Goal: Task Accomplishment & Management: Manage account settings

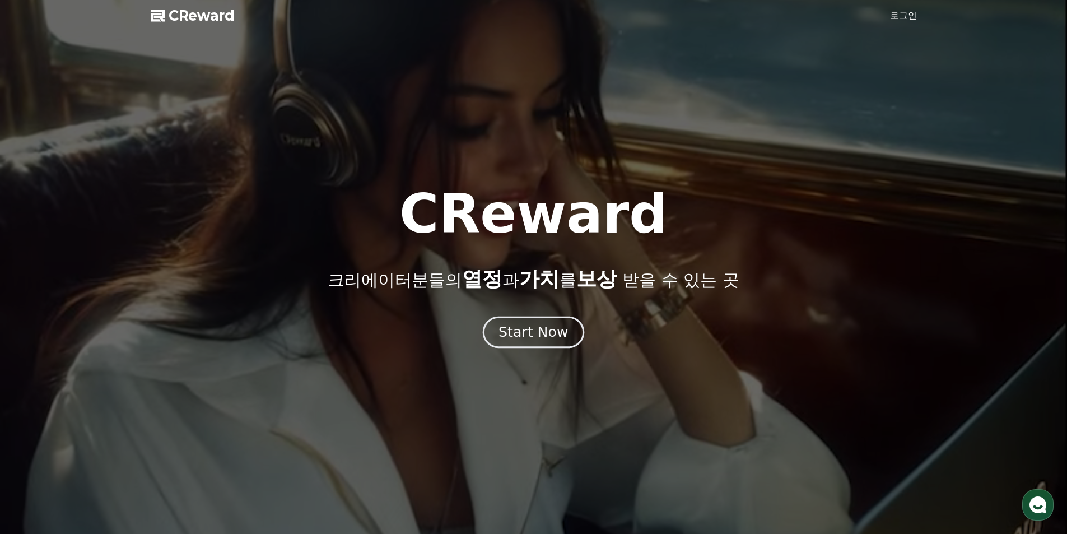
click at [519, 330] on div "Start Now" at bounding box center [533, 332] width 69 height 19
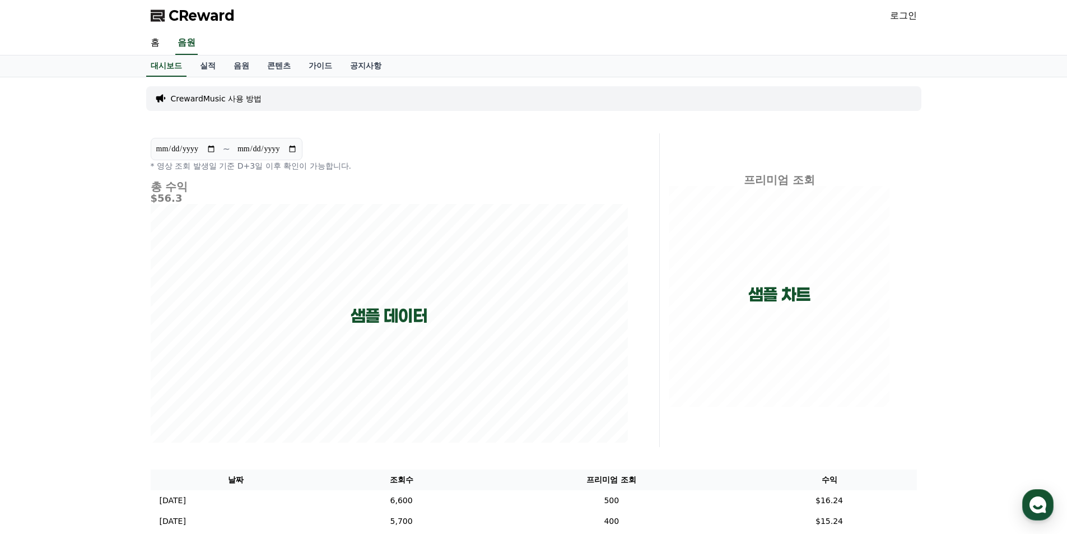
click at [230, 100] on p "CrewardMusic 사용 방법" at bounding box center [216, 98] width 91 height 11
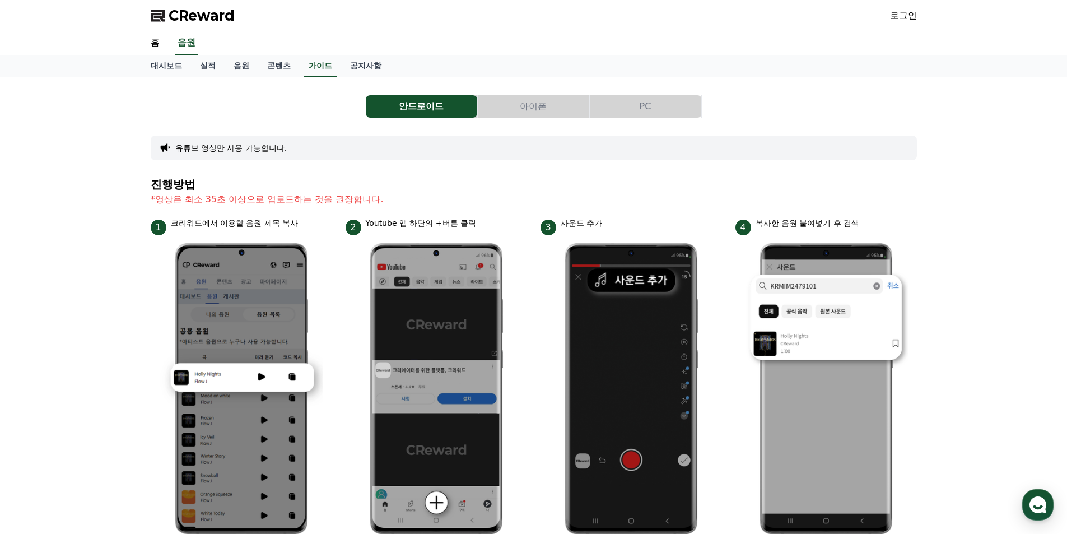
click at [196, 16] on span "CReward" at bounding box center [202, 16] width 66 height 18
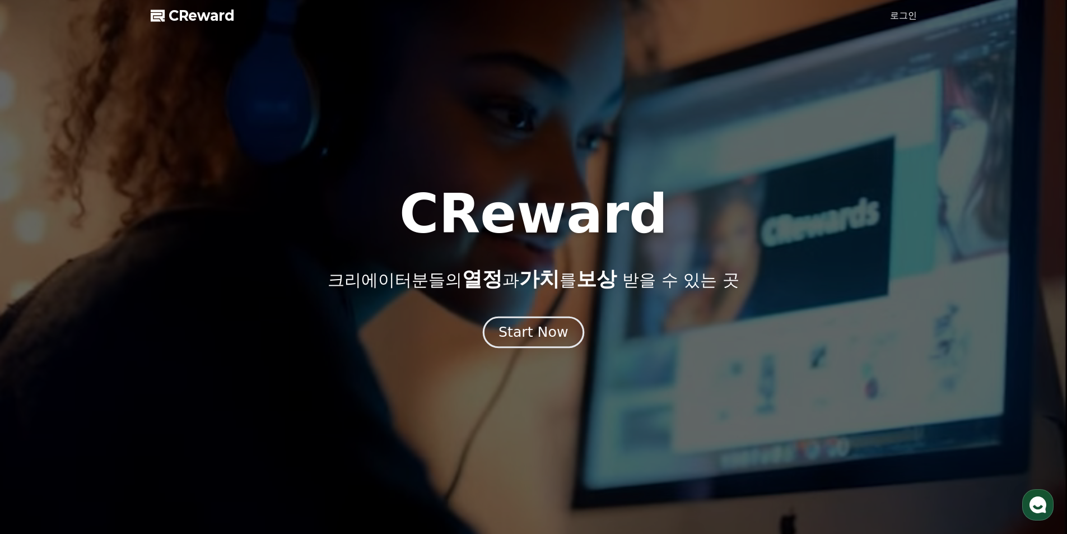
click at [540, 326] on div "Start Now" at bounding box center [533, 332] width 69 height 19
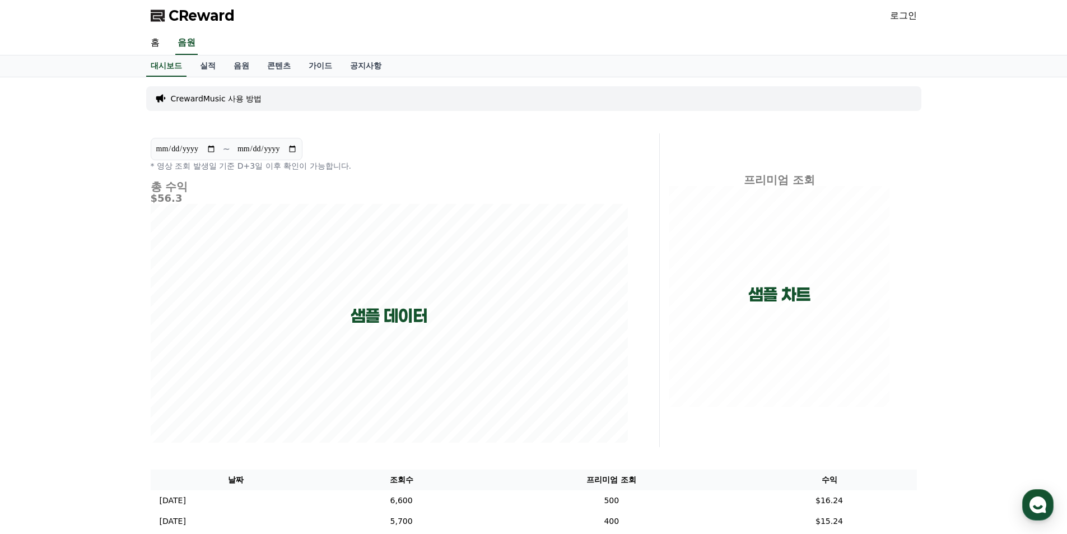
click at [197, 17] on span "CReward" at bounding box center [202, 16] width 66 height 18
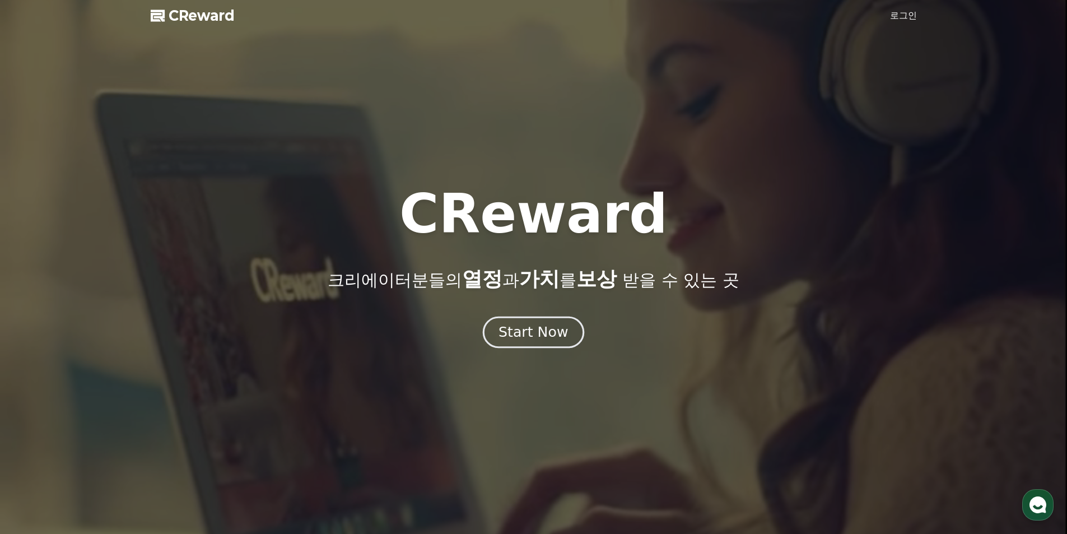
click at [518, 326] on div "Start Now" at bounding box center [533, 332] width 69 height 19
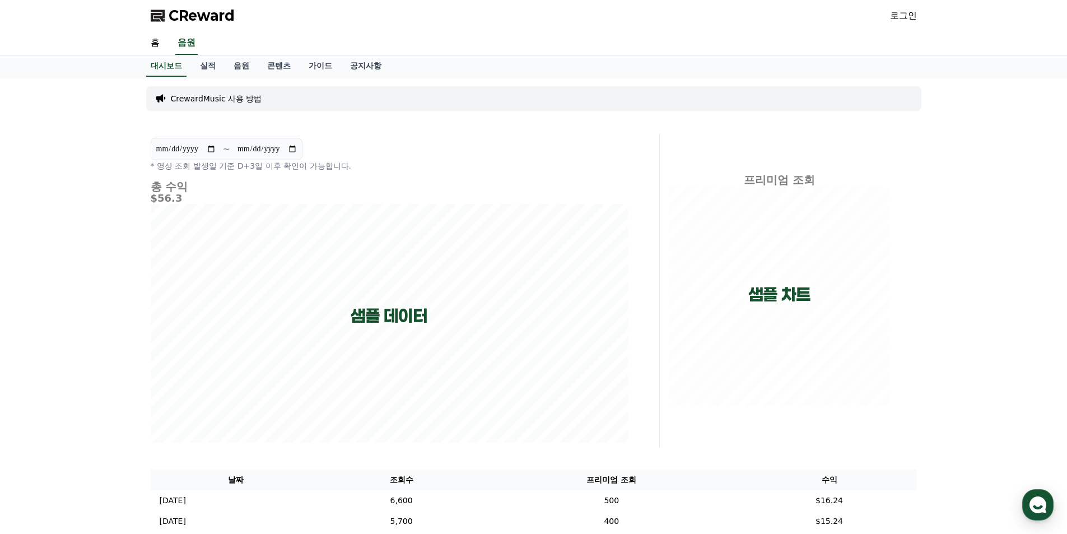
click at [229, 101] on p "CrewardMusic 사용 방법" at bounding box center [216, 98] width 91 height 11
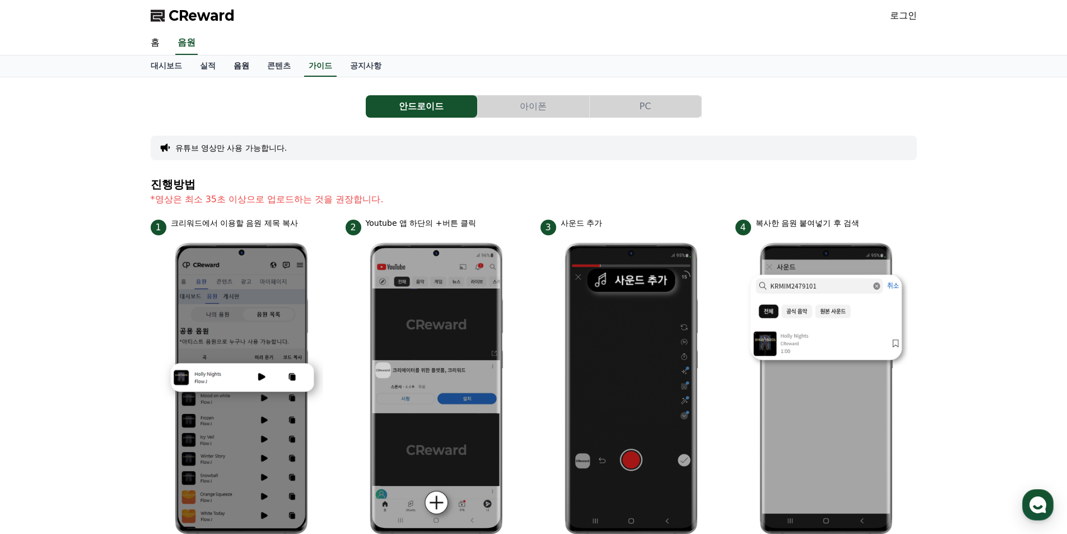
click at [243, 66] on link "음원" at bounding box center [242, 65] width 34 height 21
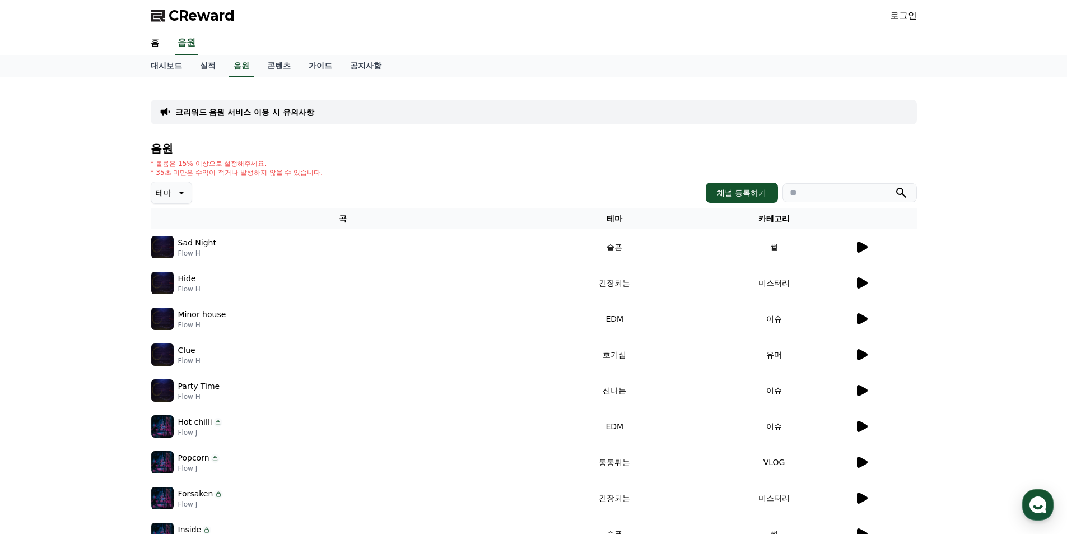
click at [860, 251] on icon at bounding box center [862, 246] width 11 height 11
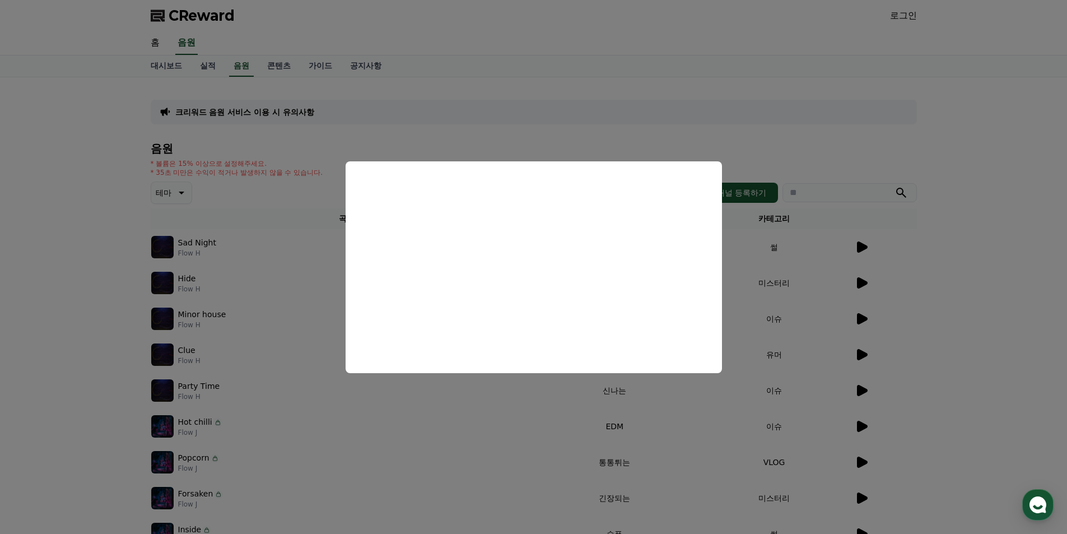
click at [1022, 170] on button "close modal" at bounding box center [533, 267] width 1067 height 534
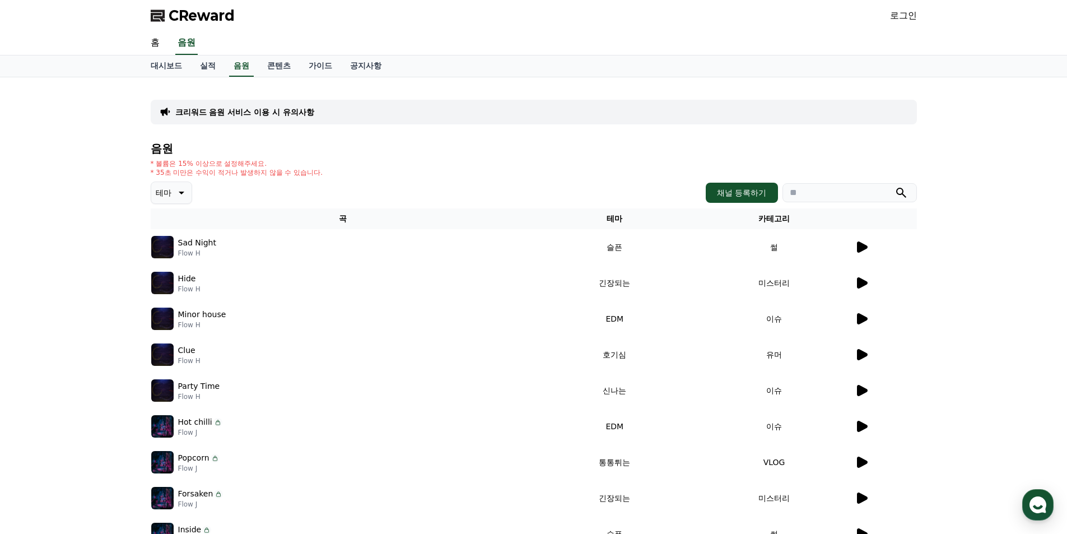
click at [861, 277] on icon at bounding box center [861, 282] width 13 height 13
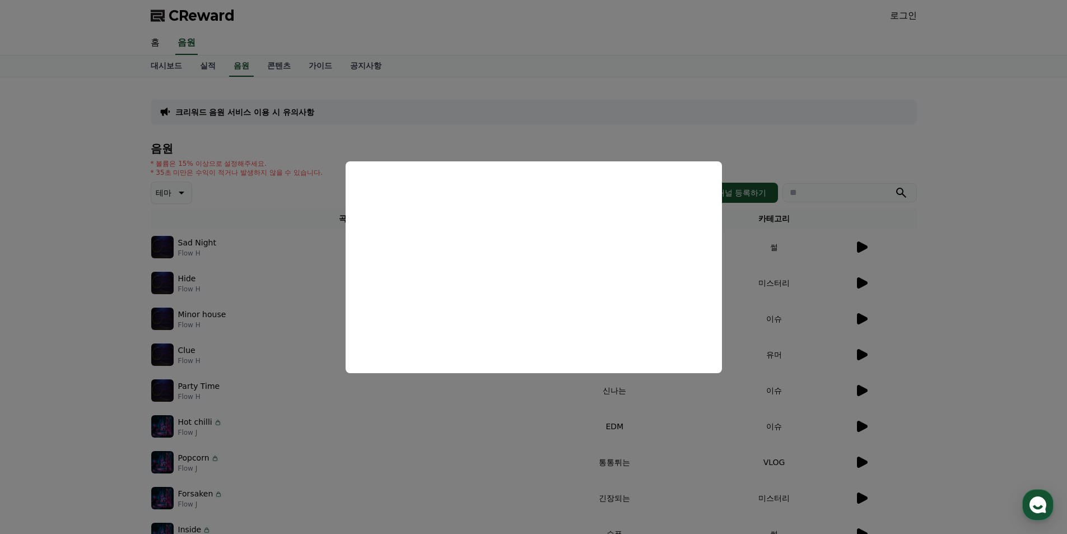
click at [863, 318] on button "close modal" at bounding box center [533, 267] width 1067 height 534
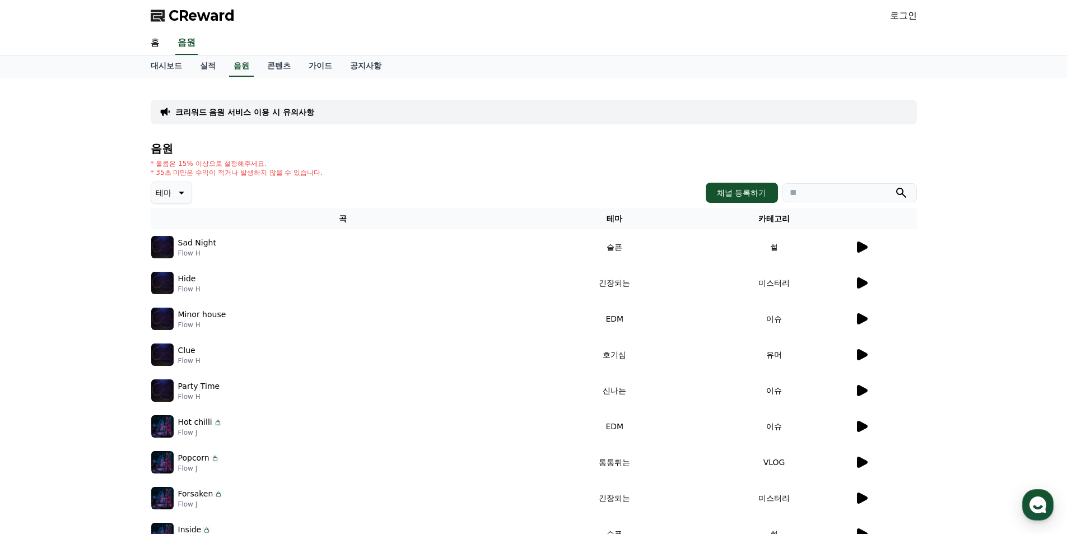
click at [863, 318] on icon at bounding box center [862, 318] width 11 height 11
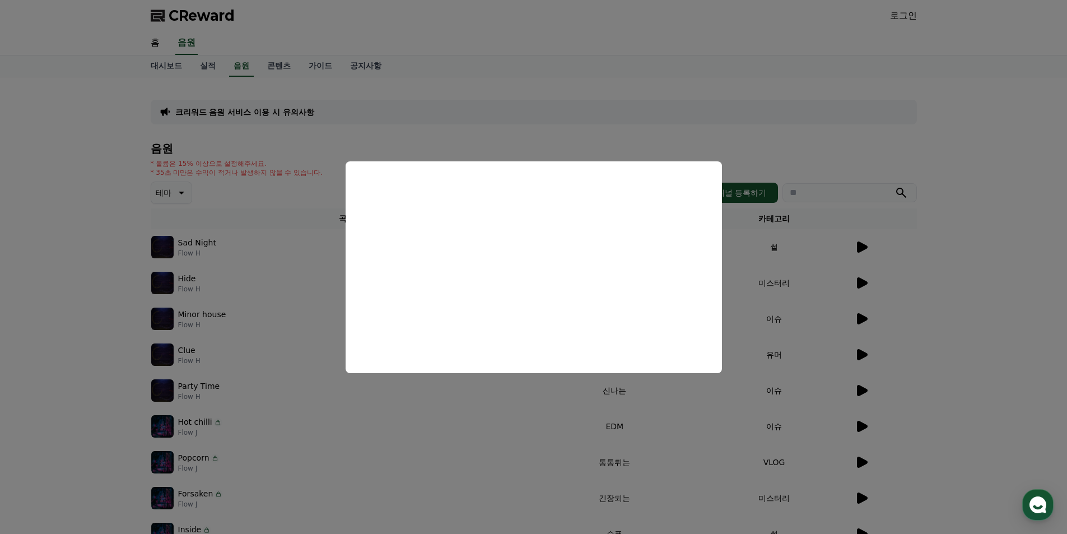
click at [863, 356] on button "close modal" at bounding box center [533, 267] width 1067 height 534
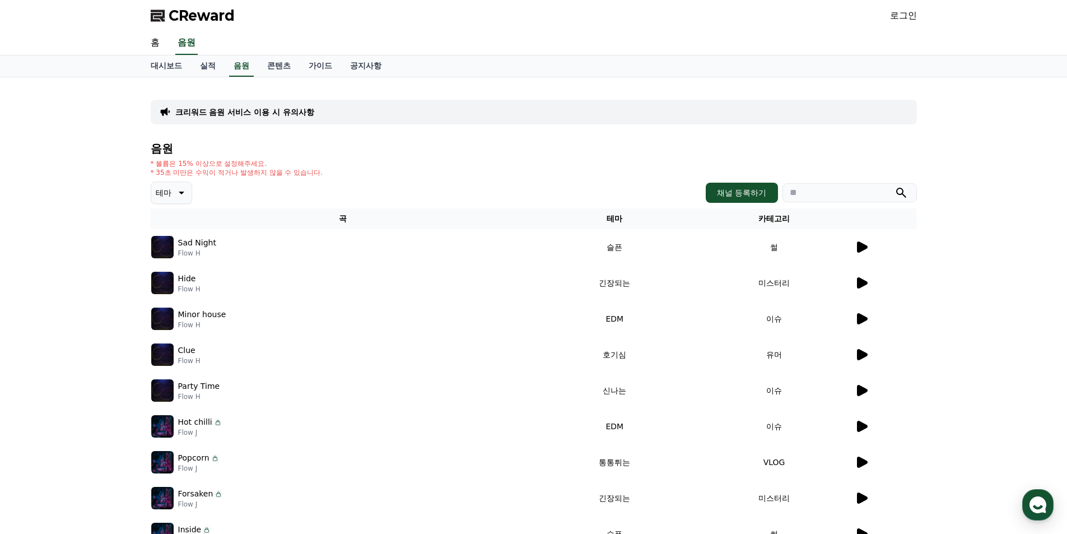
click at [863, 356] on icon at bounding box center [862, 354] width 11 height 11
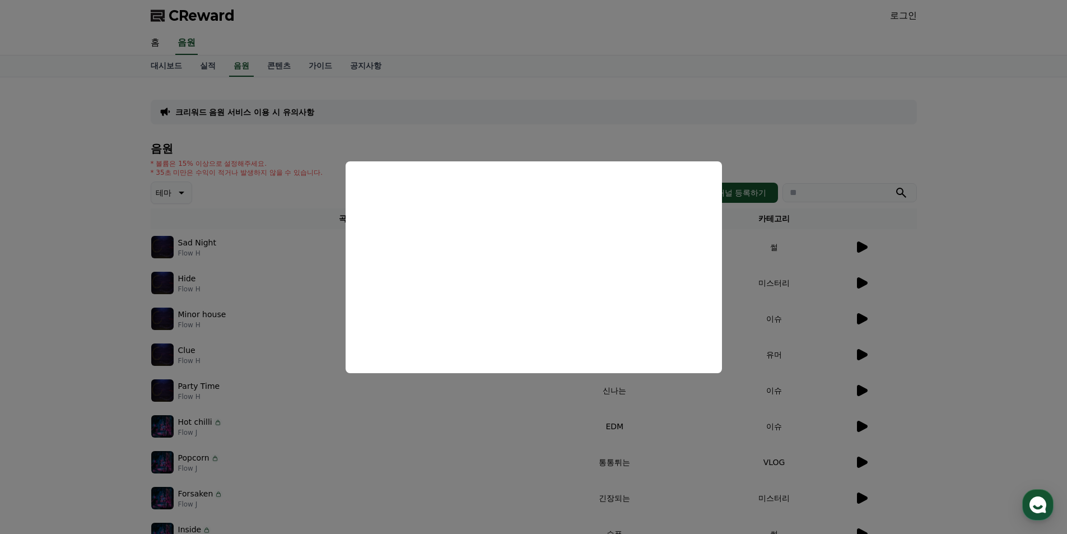
click at [944, 298] on button "close modal" at bounding box center [533, 267] width 1067 height 534
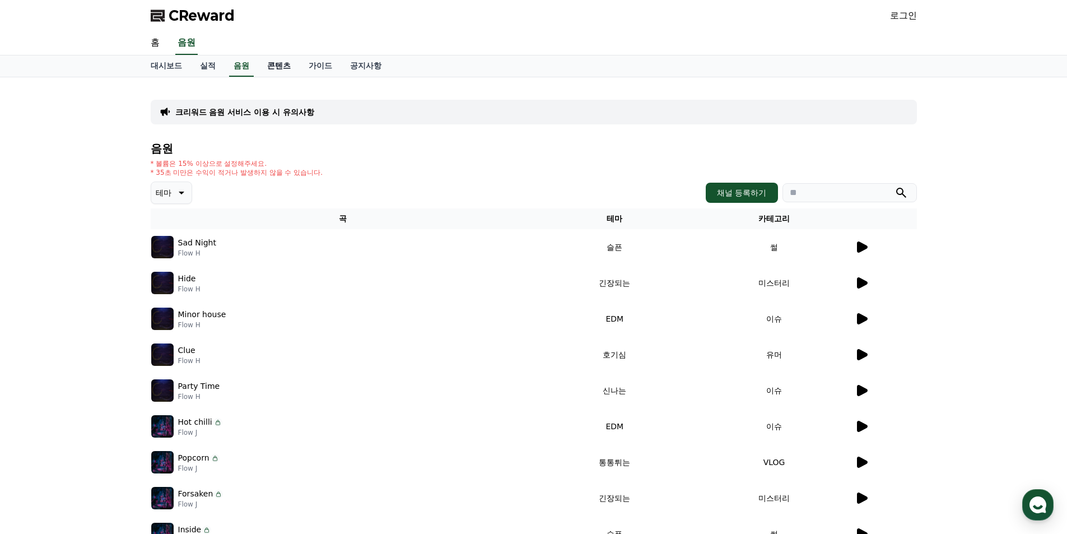
click at [283, 69] on link "콘텐츠" at bounding box center [278, 65] width 41 height 21
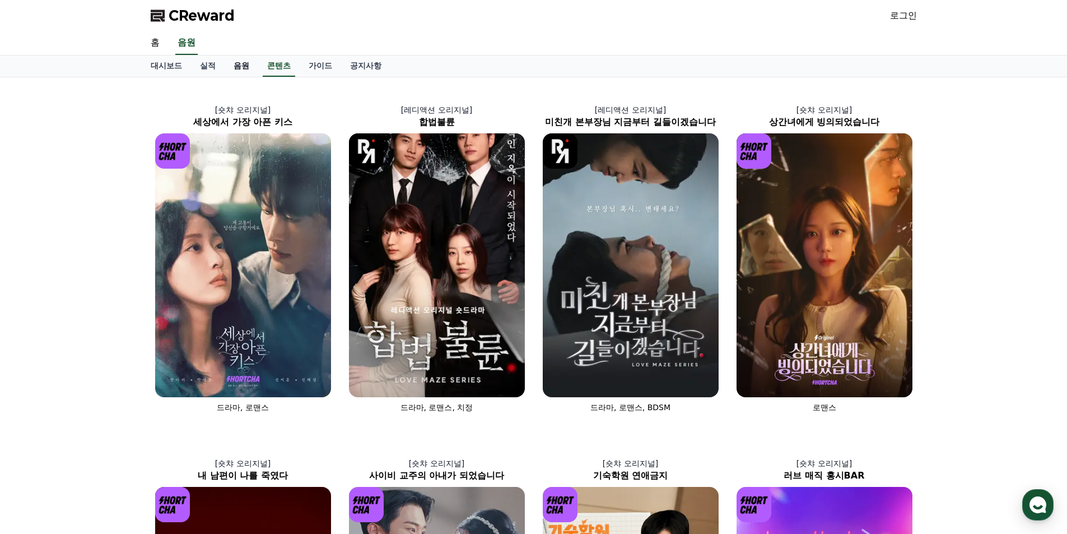
click at [244, 71] on link "음원" at bounding box center [242, 65] width 34 height 21
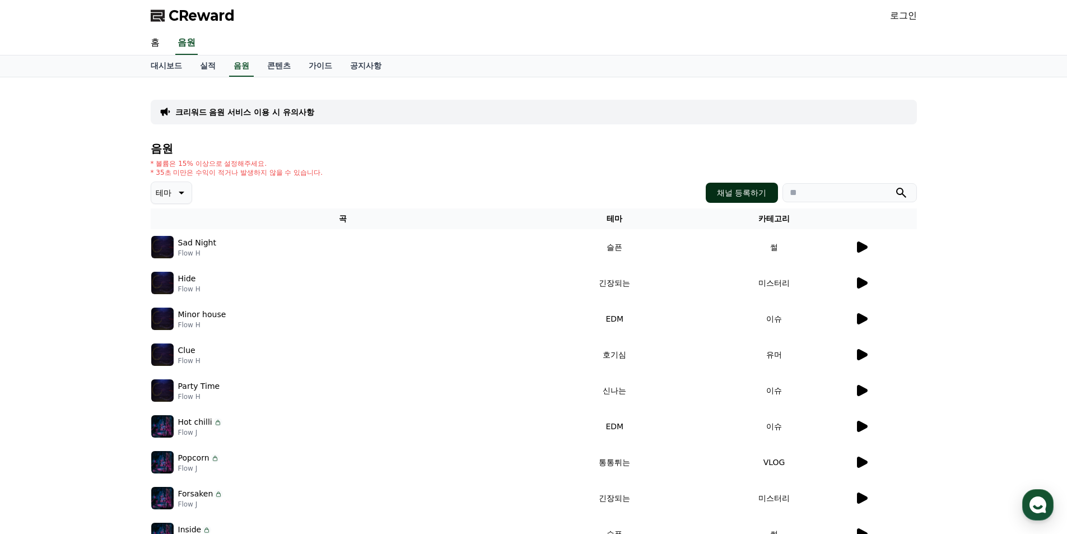
click at [720, 193] on button "채널 등록하기" at bounding box center [742, 193] width 72 height 20
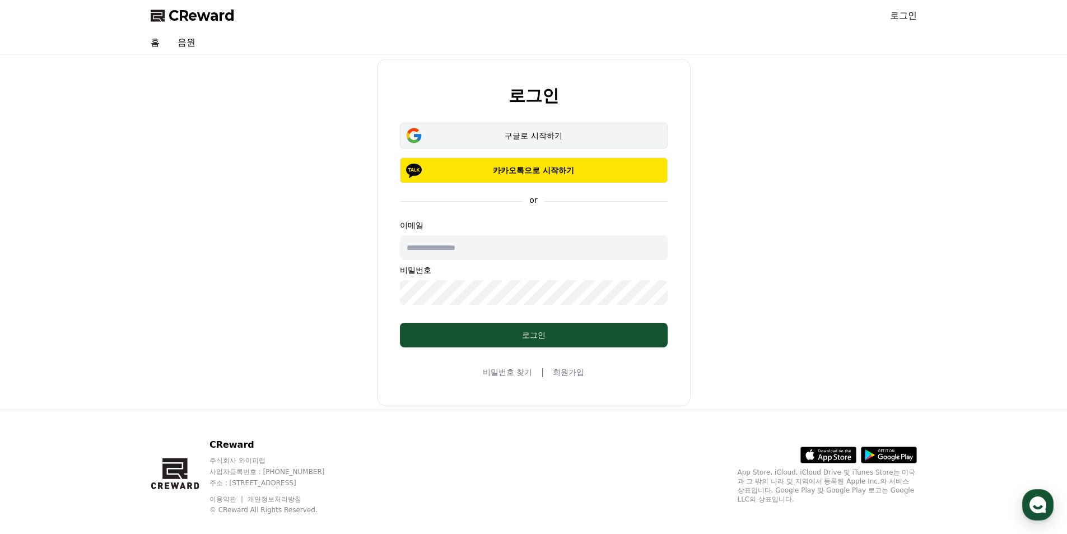
click at [522, 137] on div "구글로 시작하기" at bounding box center [533, 135] width 235 height 11
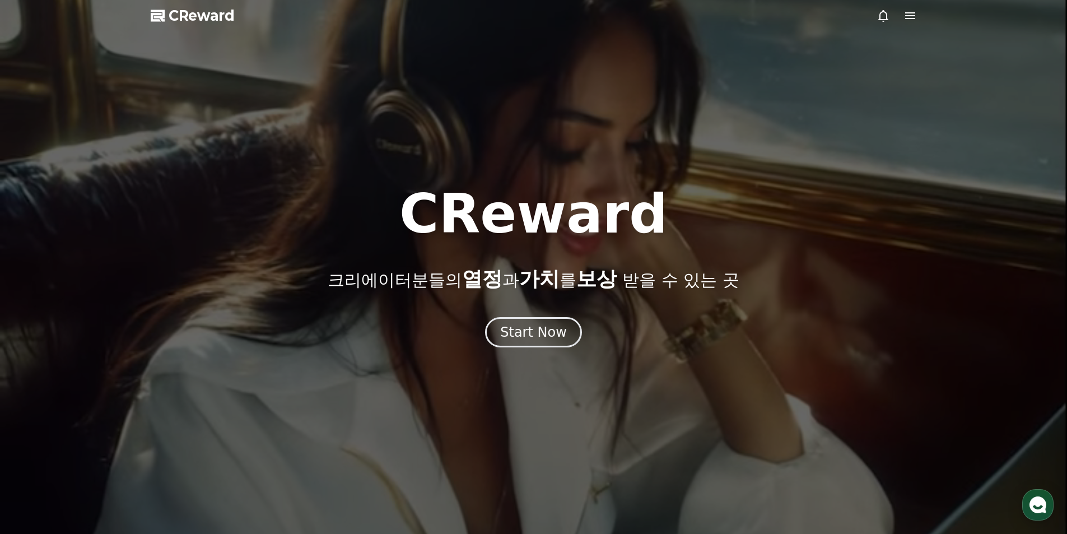
click at [910, 18] on icon at bounding box center [910, 15] width 10 height 7
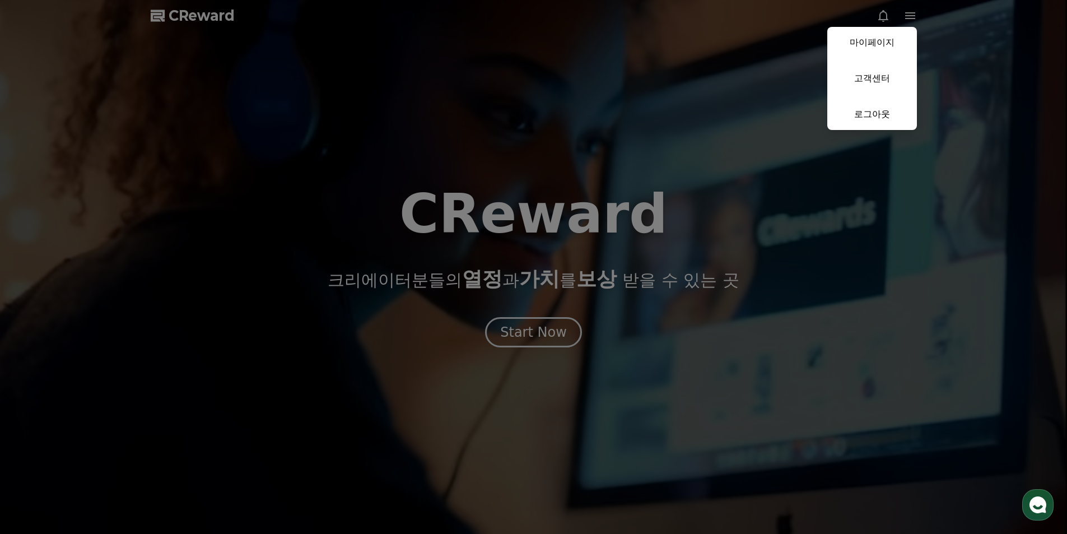
click at [722, 138] on button "close" at bounding box center [533, 267] width 1067 height 534
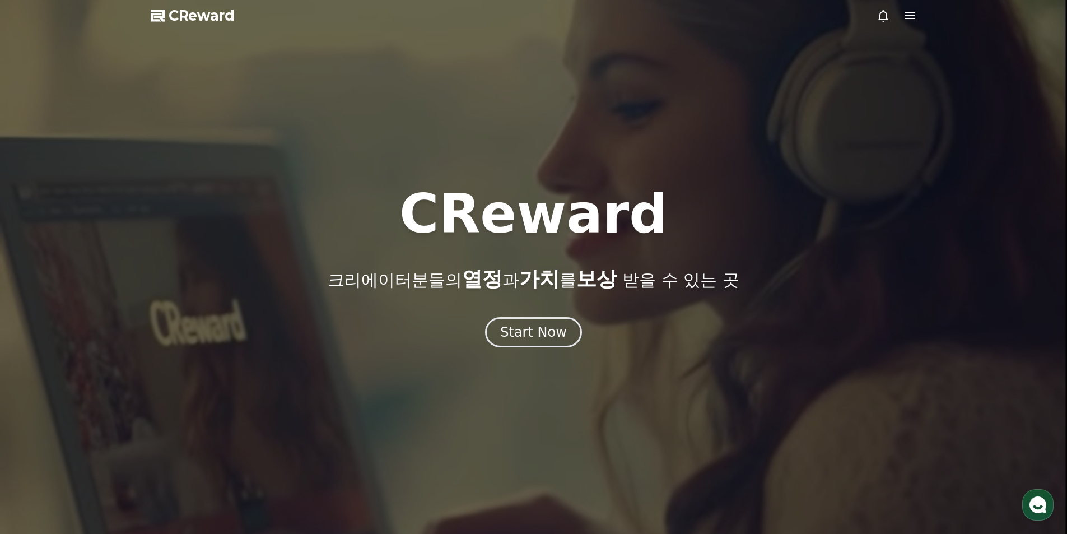
click at [907, 15] on icon at bounding box center [910, 15] width 10 height 7
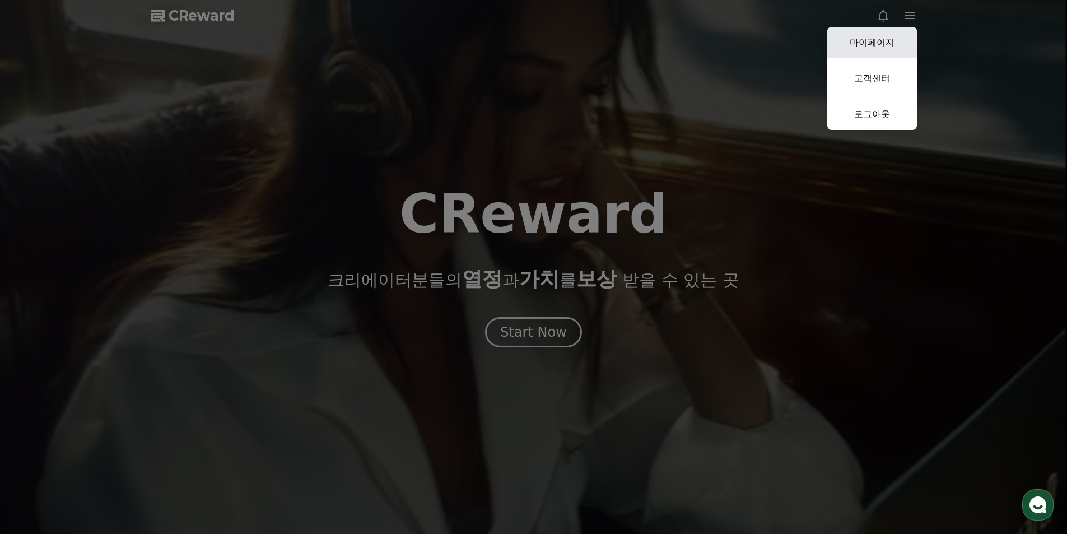
click at [870, 47] on link "마이페이지" at bounding box center [873, 42] width 90 height 31
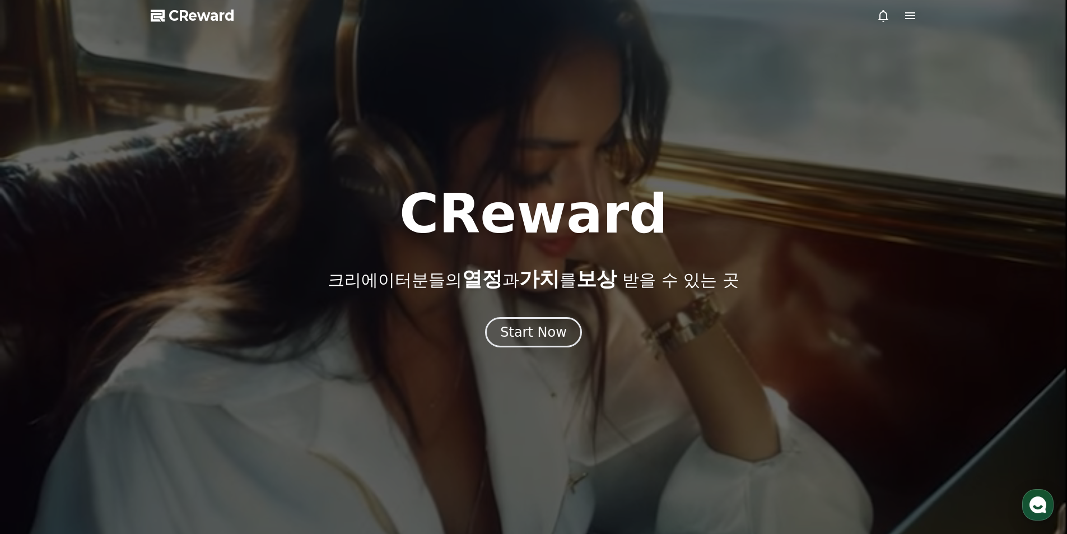
select select "**********"
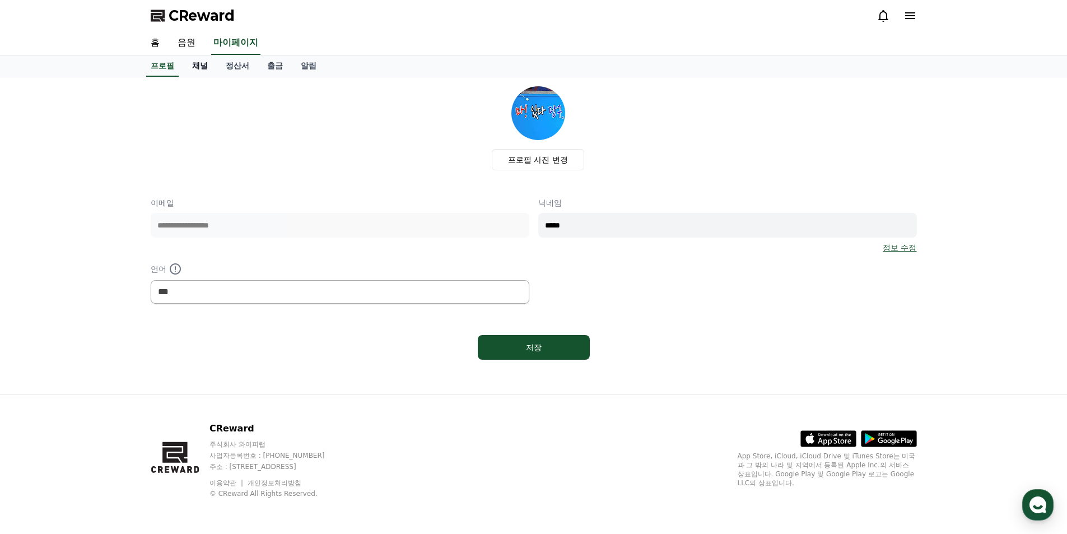
click at [196, 67] on link "채널" at bounding box center [200, 65] width 34 height 21
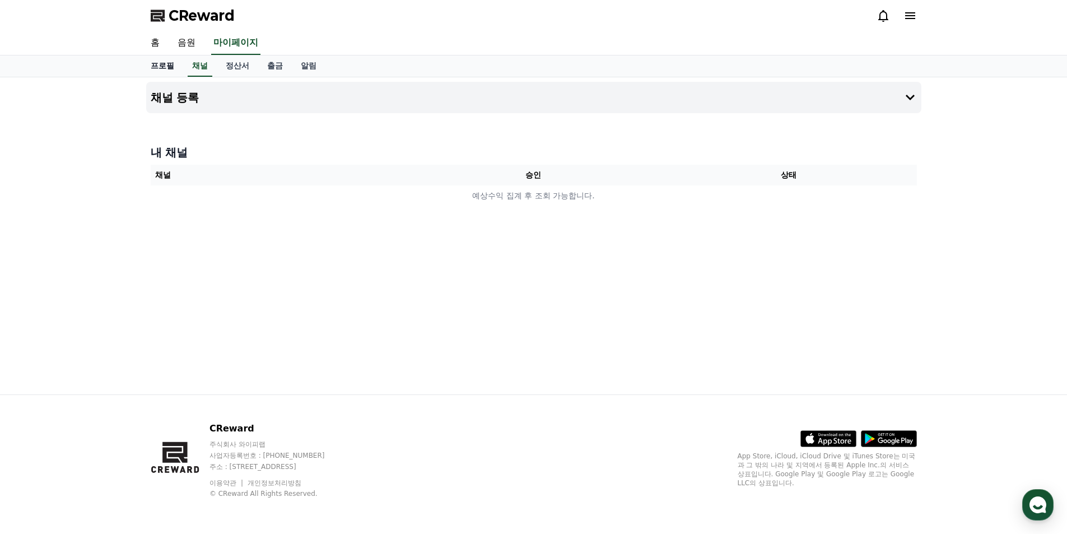
click at [157, 65] on link "프로필" at bounding box center [162, 65] width 41 height 21
select select "**********"
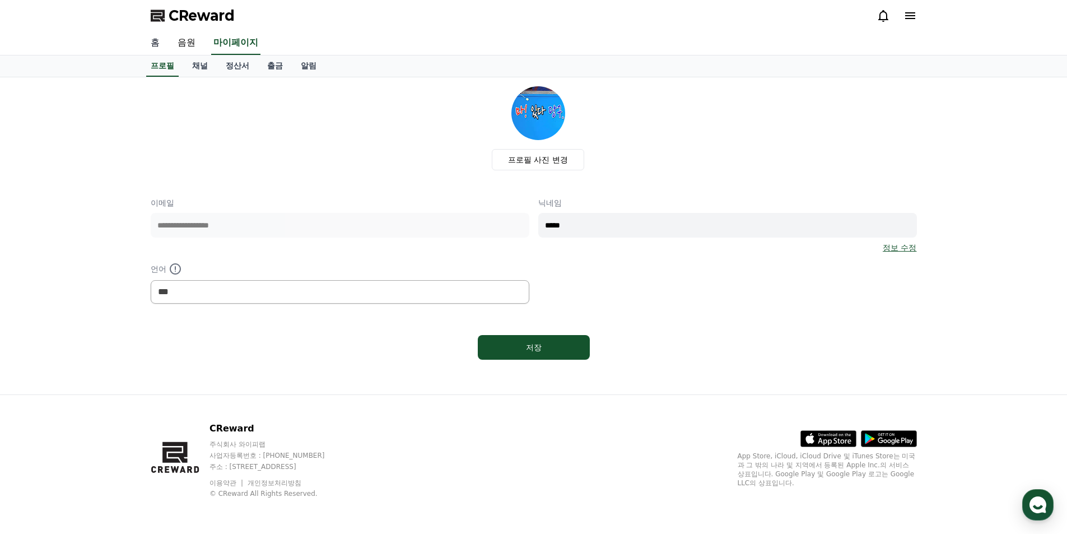
click at [150, 44] on link "홈" at bounding box center [155, 43] width 27 height 24
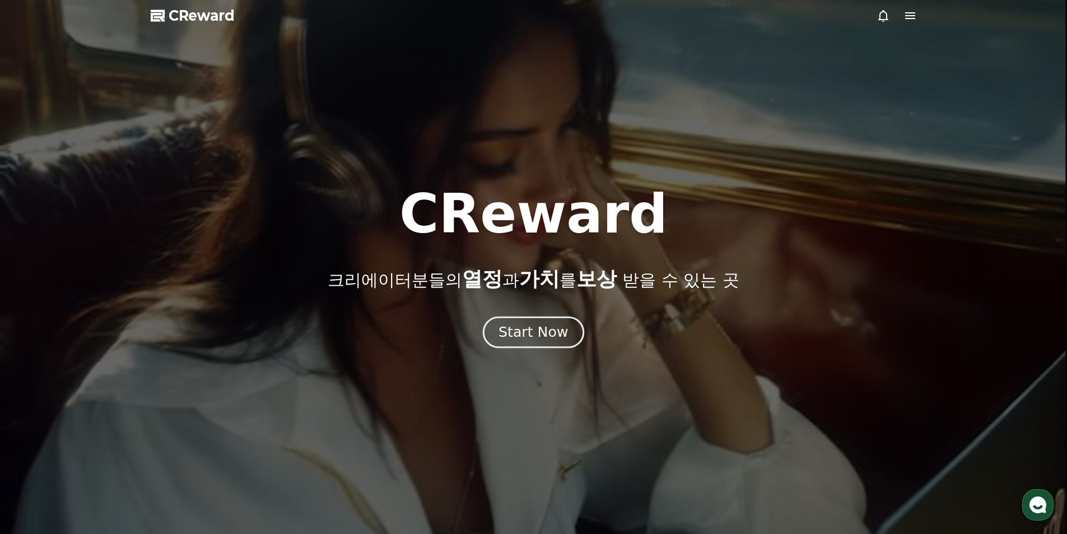
click at [513, 332] on div "Start Now" at bounding box center [533, 332] width 69 height 19
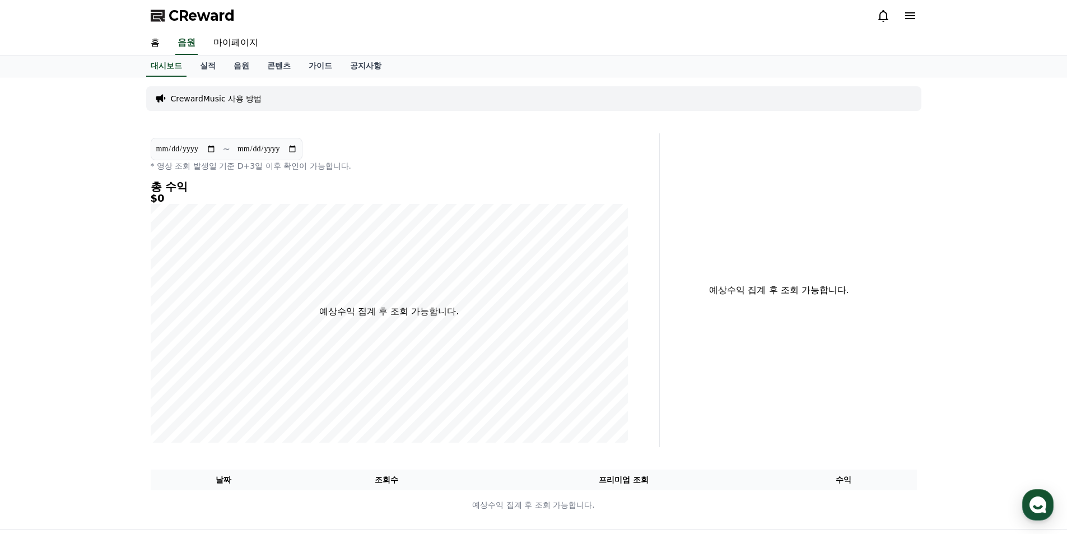
click at [230, 101] on p "CrewardMusic 사용 방법" at bounding box center [216, 98] width 91 height 11
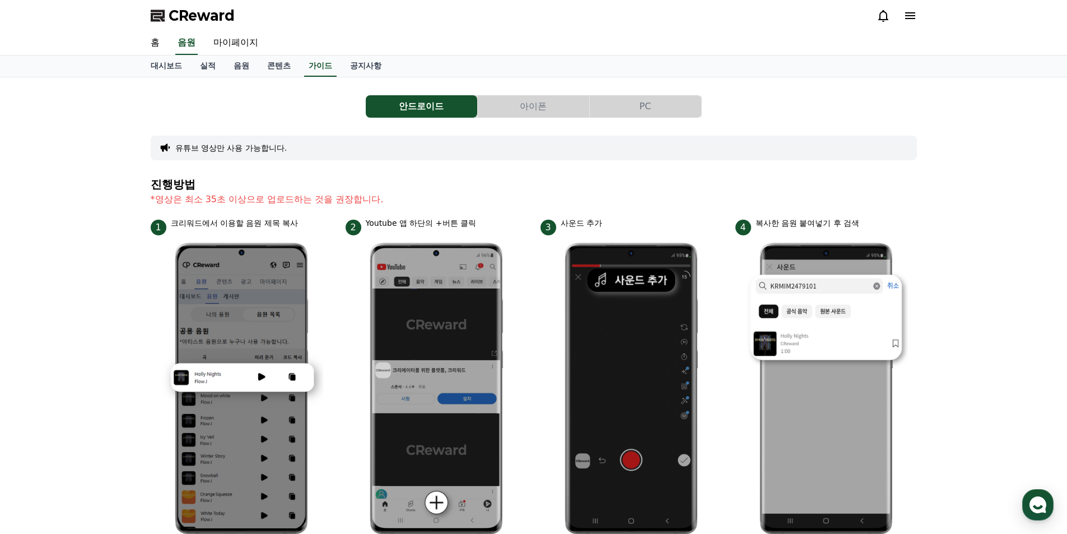
click at [639, 113] on button "PC" at bounding box center [646, 106] width 112 height 22
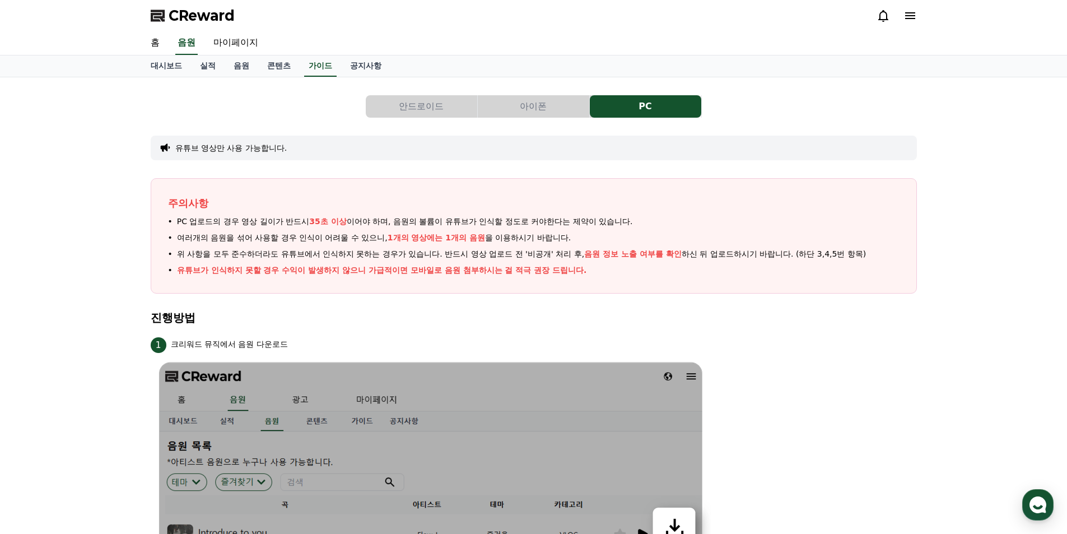
click at [429, 112] on button "안드로이드" at bounding box center [422, 106] width 112 height 22
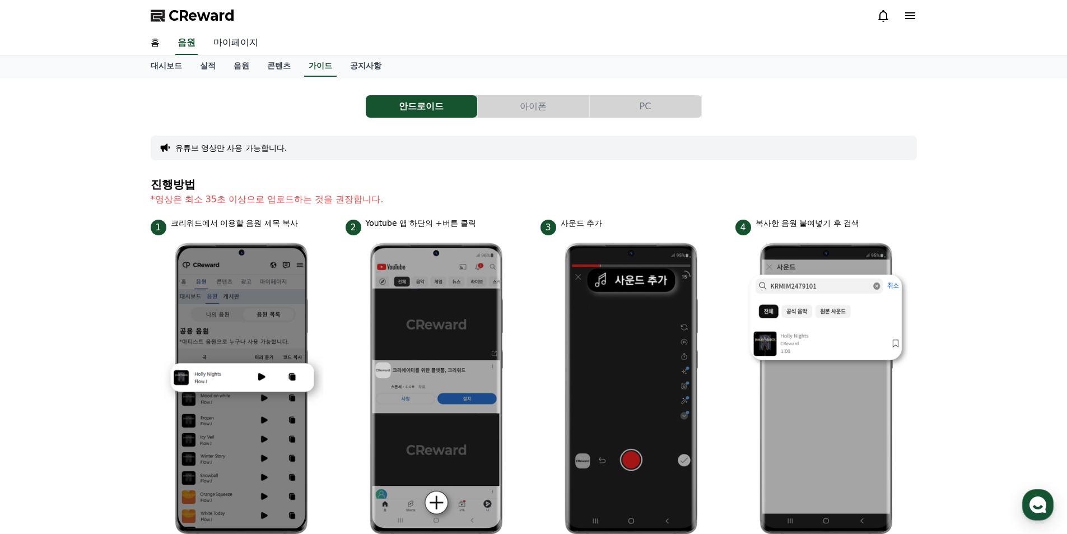
click at [227, 44] on link "마이페이지" at bounding box center [236, 43] width 63 height 24
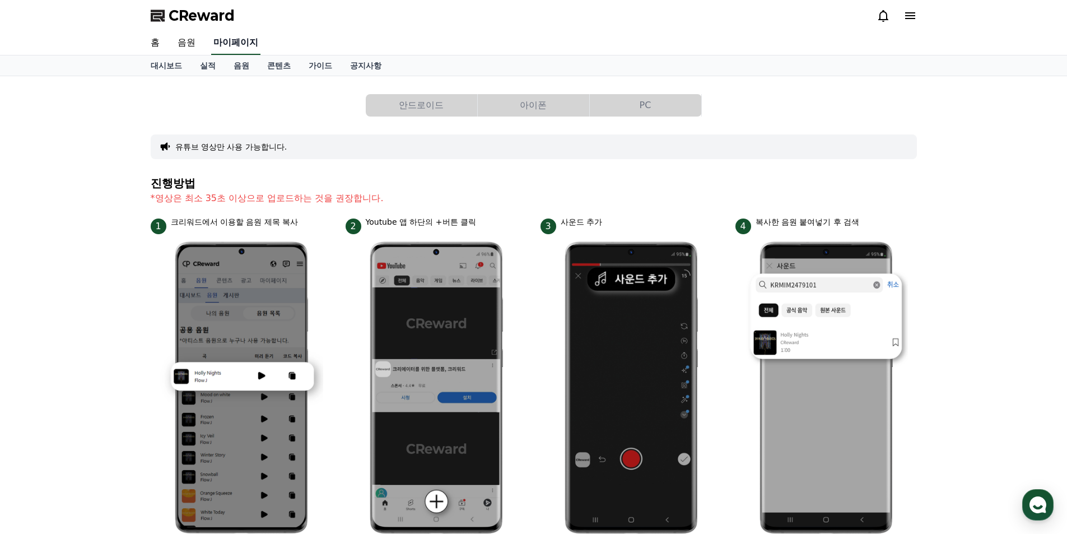
select select "**********"
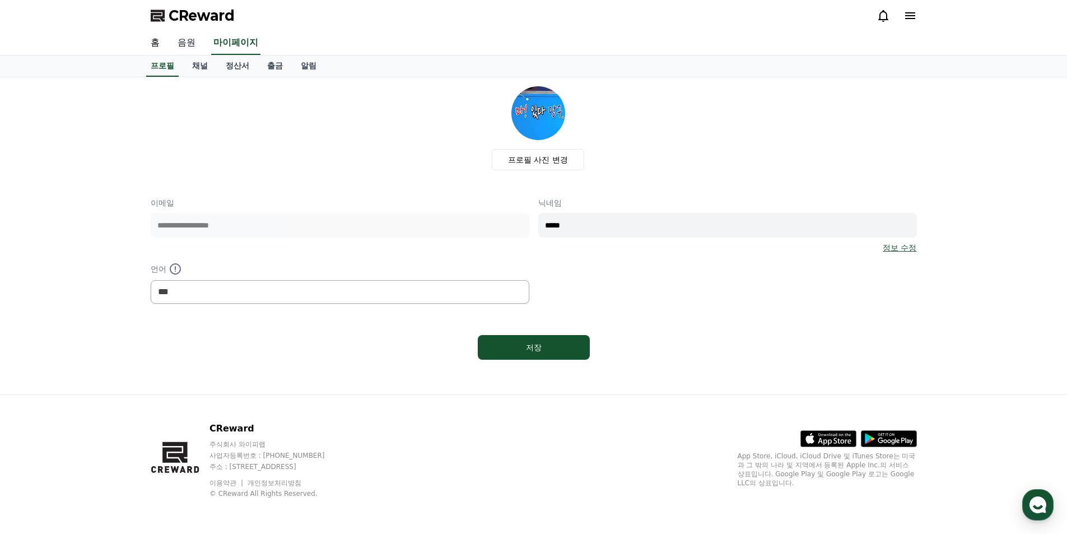
click at [189, 44] on link "음원" at bounding box center [187, 43] width 36 height 24
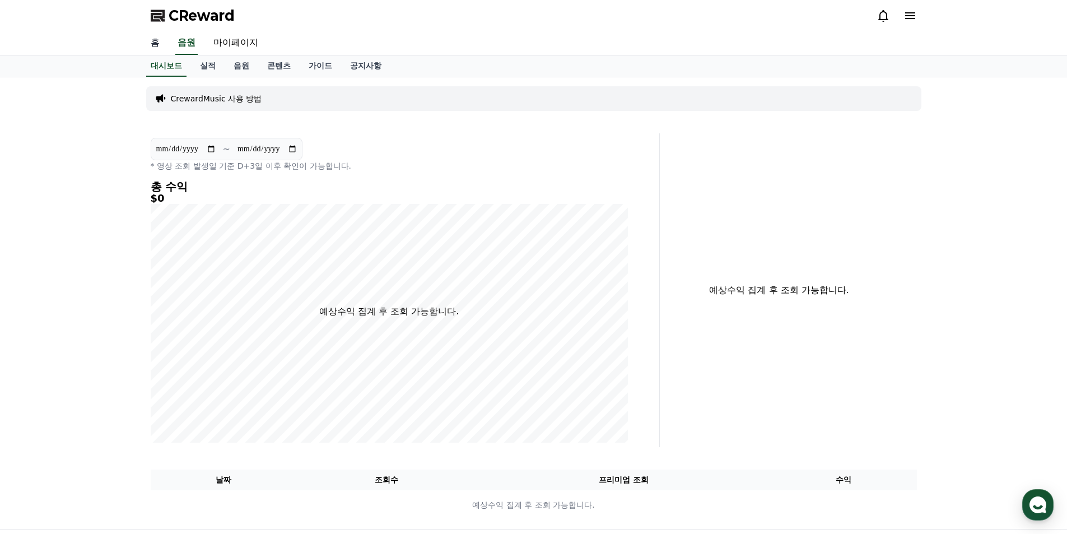
click at [159, 43] on link "홈" at bounding box center [155, 43] width 27 height 24
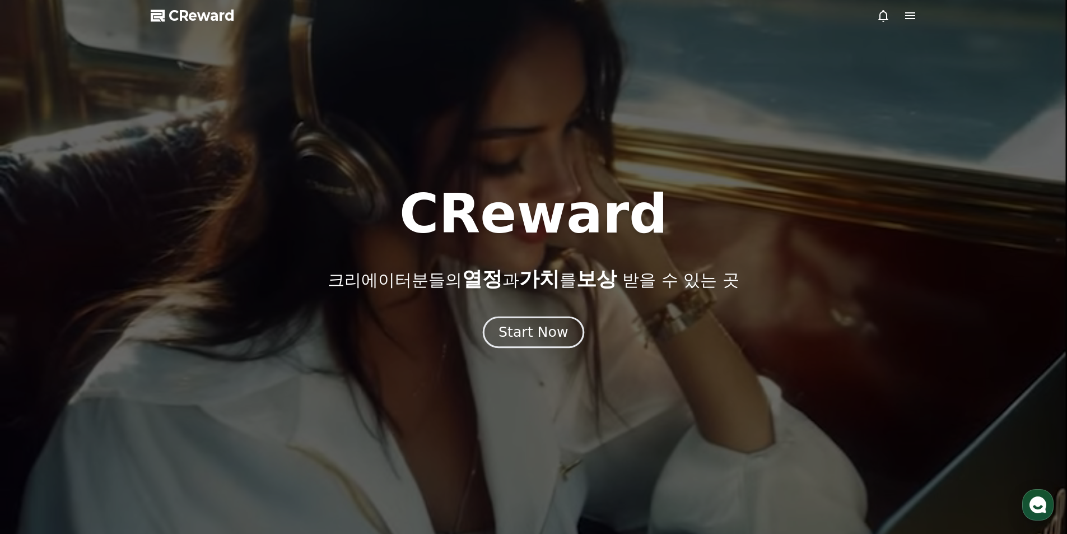
click at [518, 328] on div "Start Now" at bounding box center [533, 332] width 69 height 19
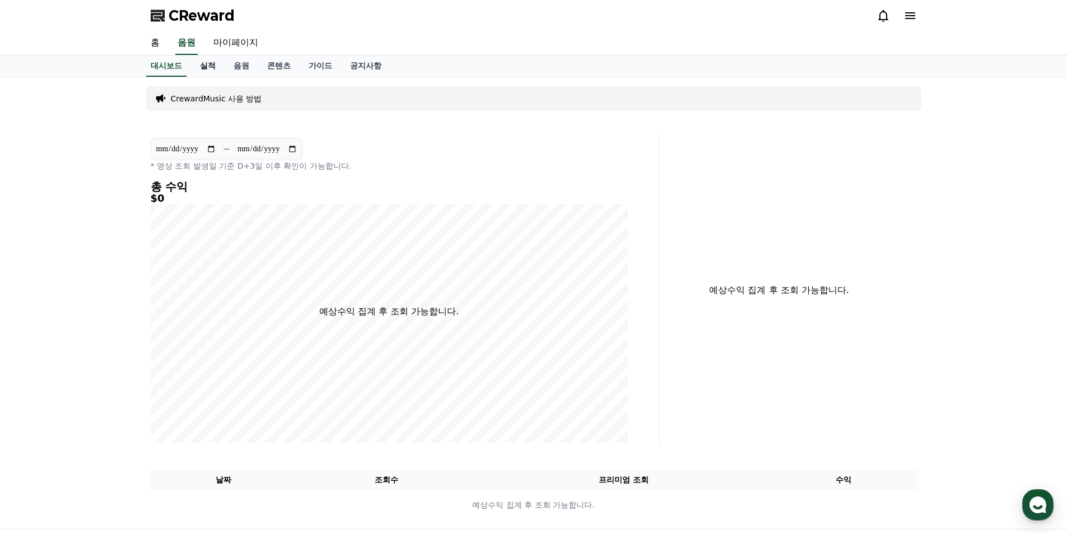
click at [209, 67] on link "실적" at bounding box center [208, 65] width 34 height 21
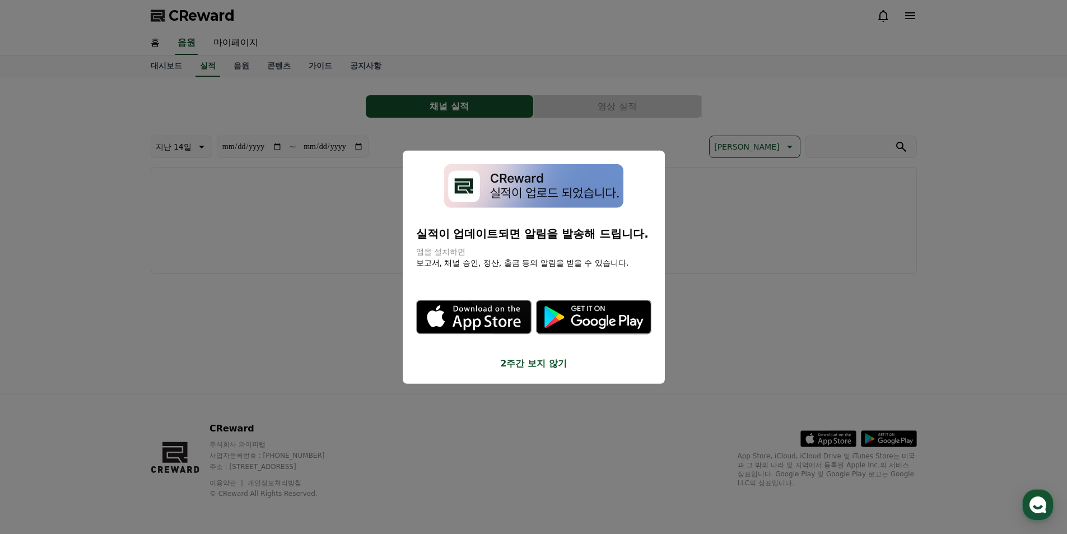
click at [538, 363] on button "2주간 보지 않기" at bounding box center [533, 363] width 235 height 13
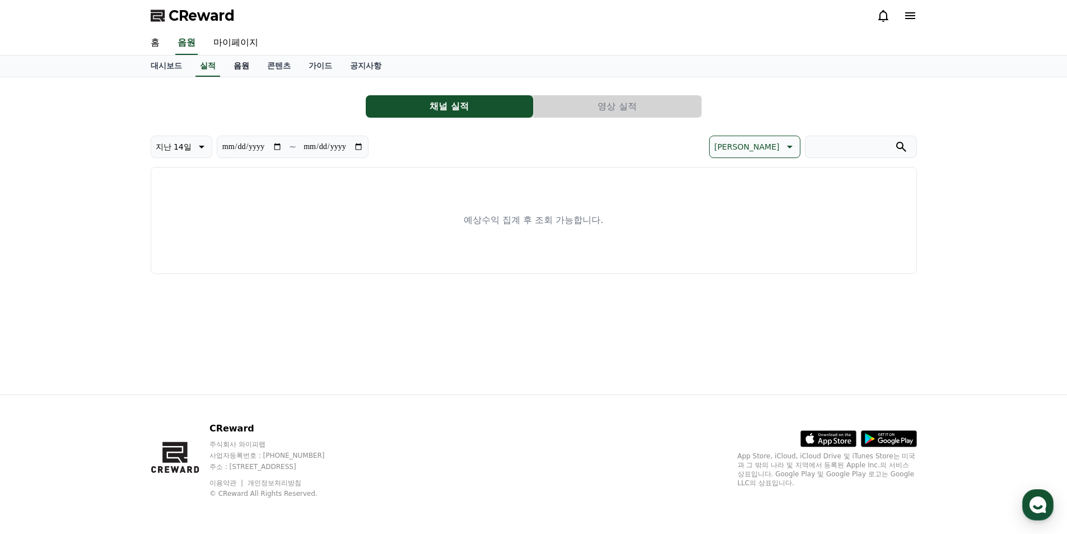
click at [241, 67] on link "음원" at bounding box center [242, 65] width 34 height 21
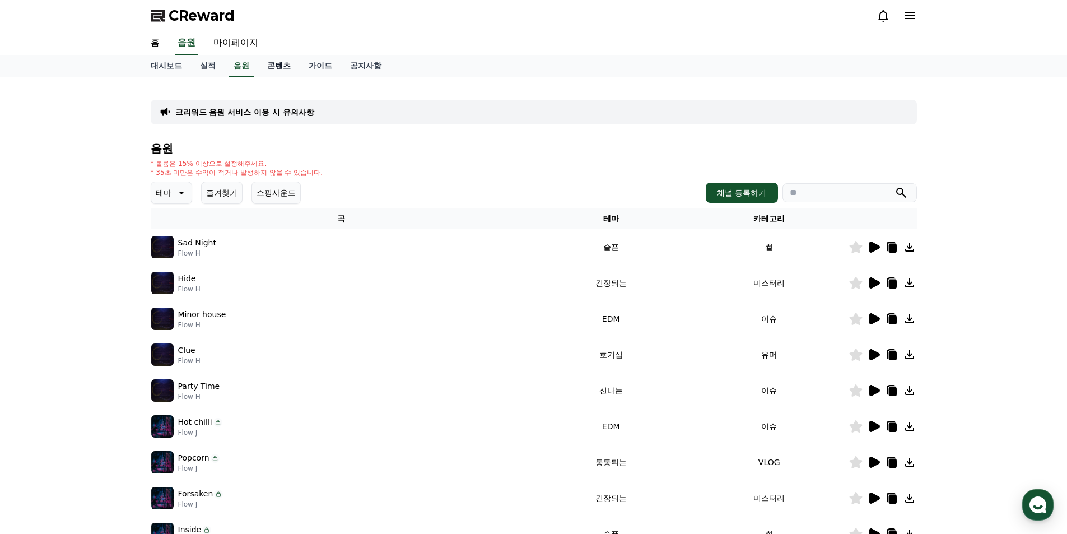
click at [275, 68] on link "콘텐츠" at bounding box center [278, 65] width 41 height 21
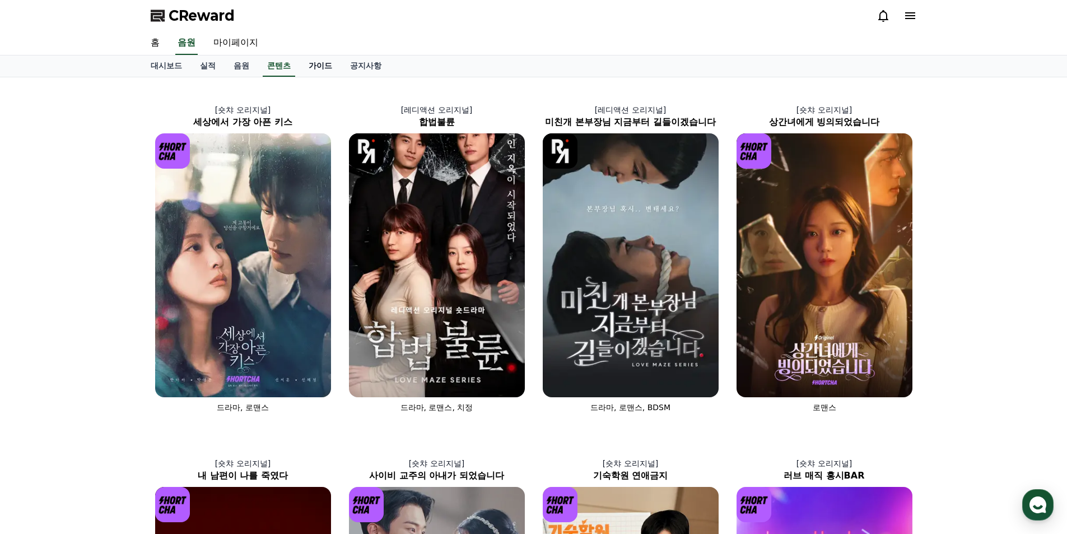
click at [319, 68] on link "가이드" at bounding box center [320, 65] width 41 height 21
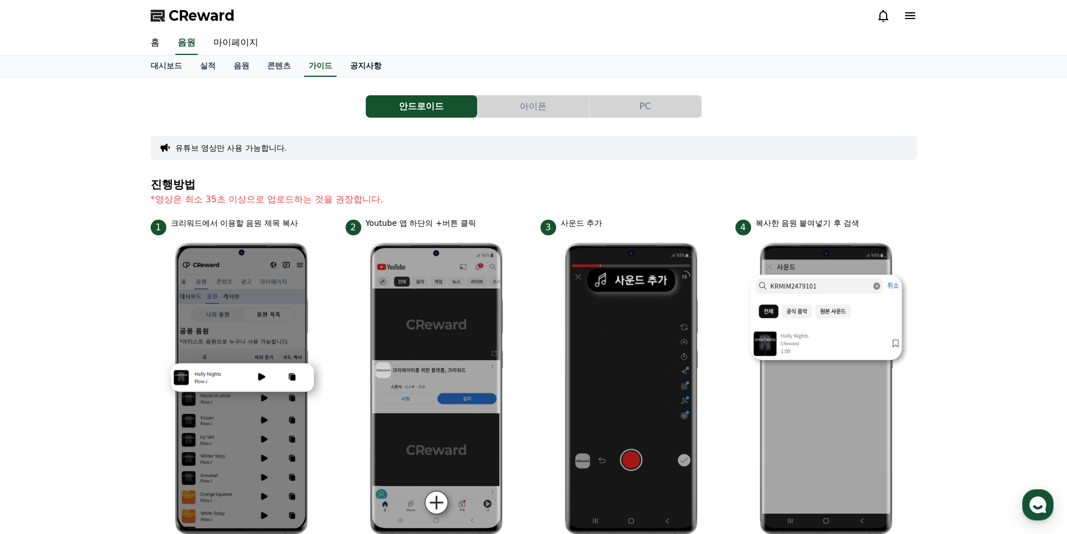
click at [352, 67] on link "공지사항" at bounding box center [365, 65] width 49 height 21
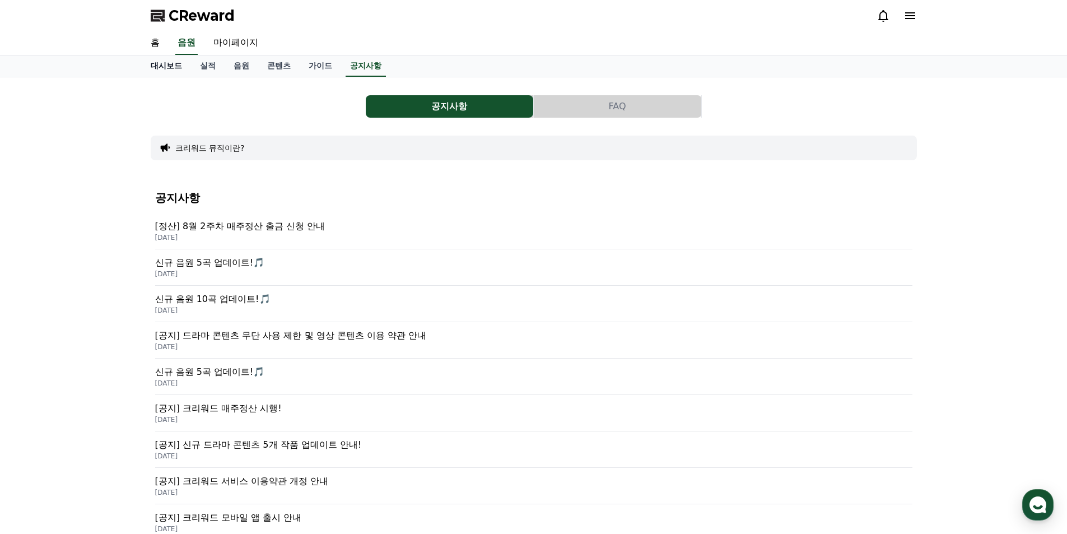
click at [161, 68] on link "대시보드" at bounding box center [166, 65] width 49 height 21
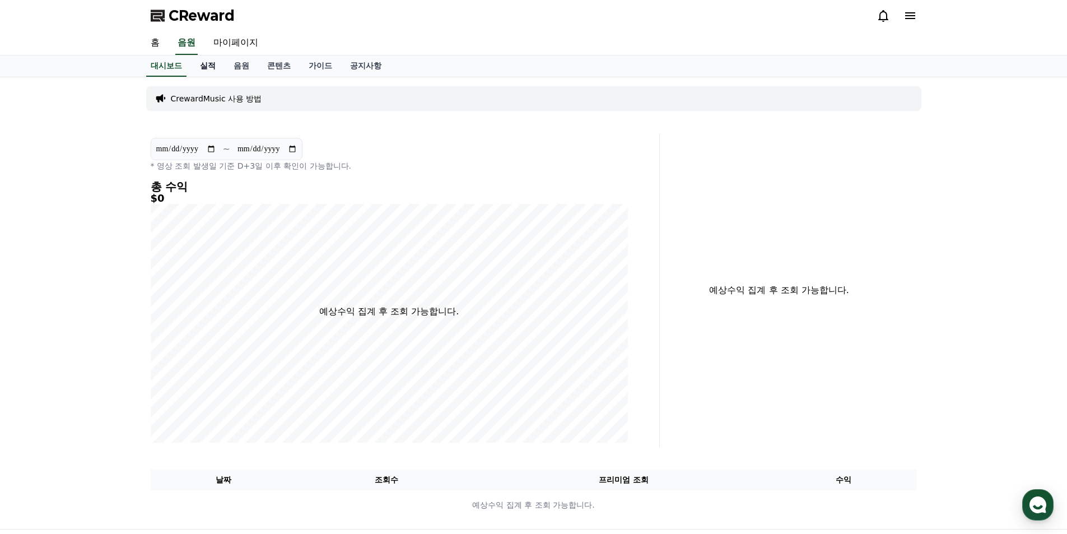
click at [219, 63] on link "실적" at bounding box center [208, 65] width 34 height 21
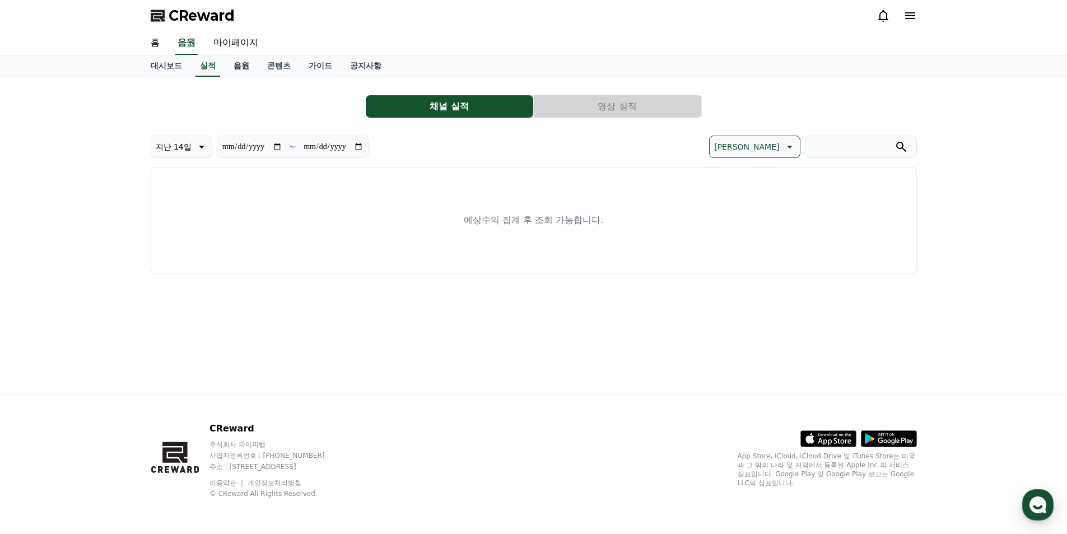
click at [236, 66] on link "음원" at bounding box center [242, 65] width 34 height 21
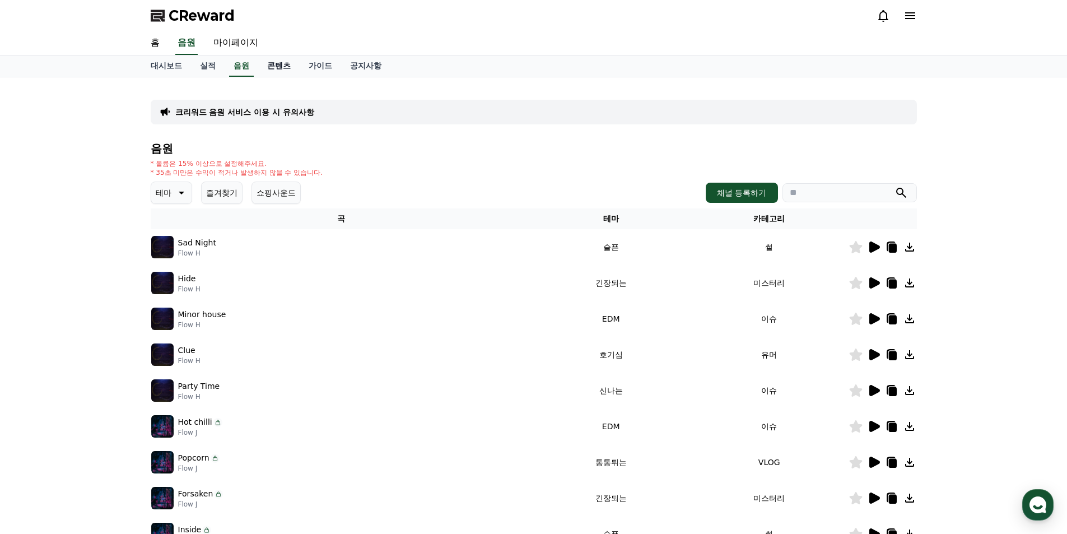
click at [278, 69] on link "콘텐츠" at bounding box center [278, 65] width 41 height 21
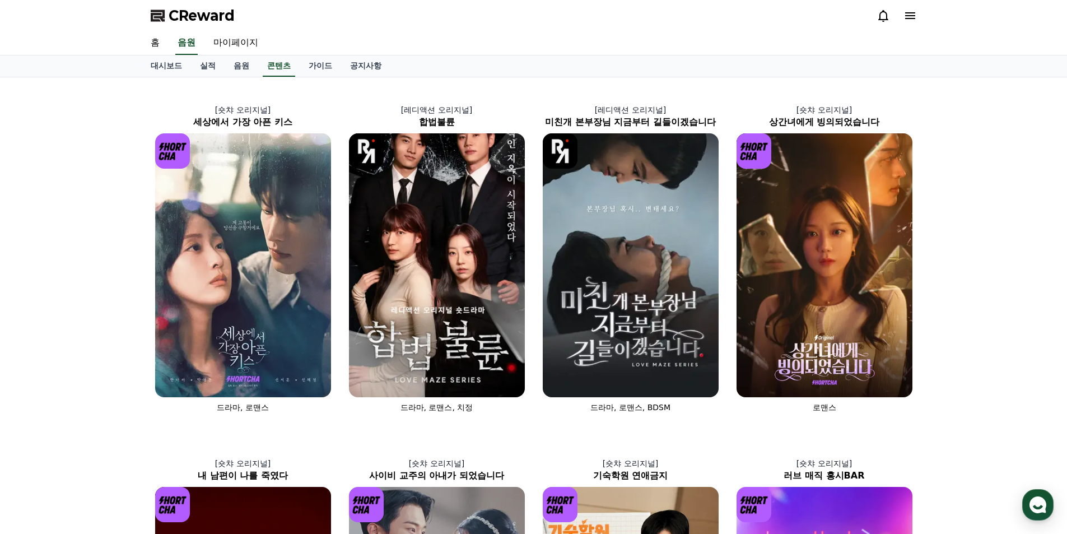
click at [179, 17] on span "CReward" at bounding box center [202, 16] width 66 height 18
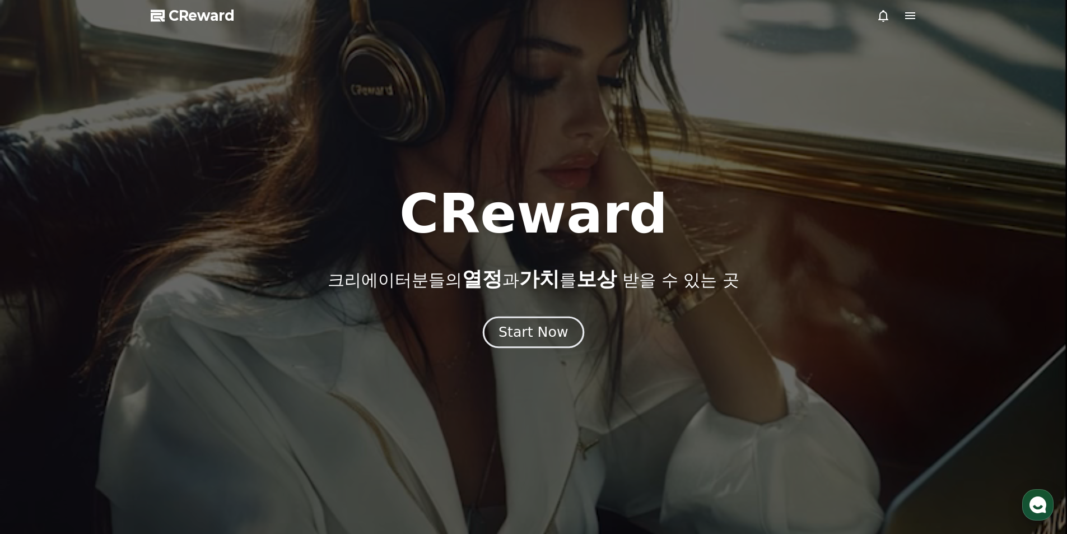
click at [519, 324] on div "Start Now" at bounding box center [533, 332] width 69 height 19
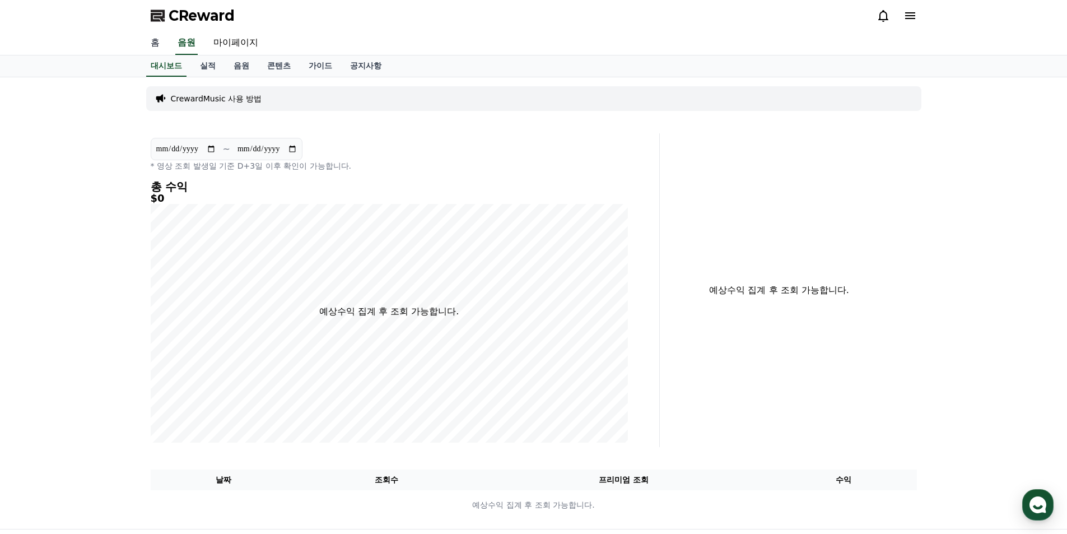
click at [155, 43] on link "홈" at bounding box center [155, 43] width 27 height 24
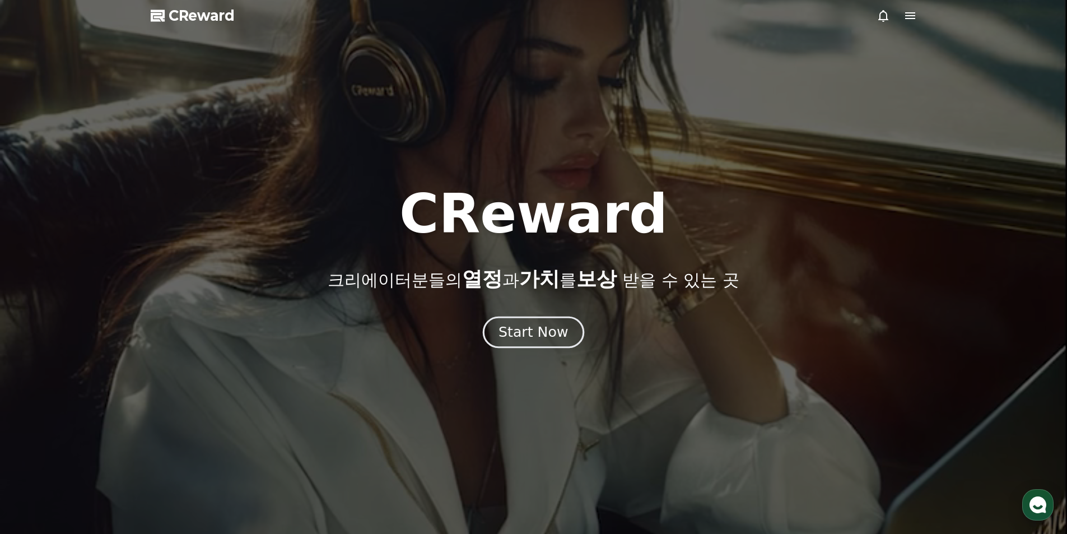
click at [535, 329] on div "Start Now" at bounding box center [533, 332] width 69 height 19
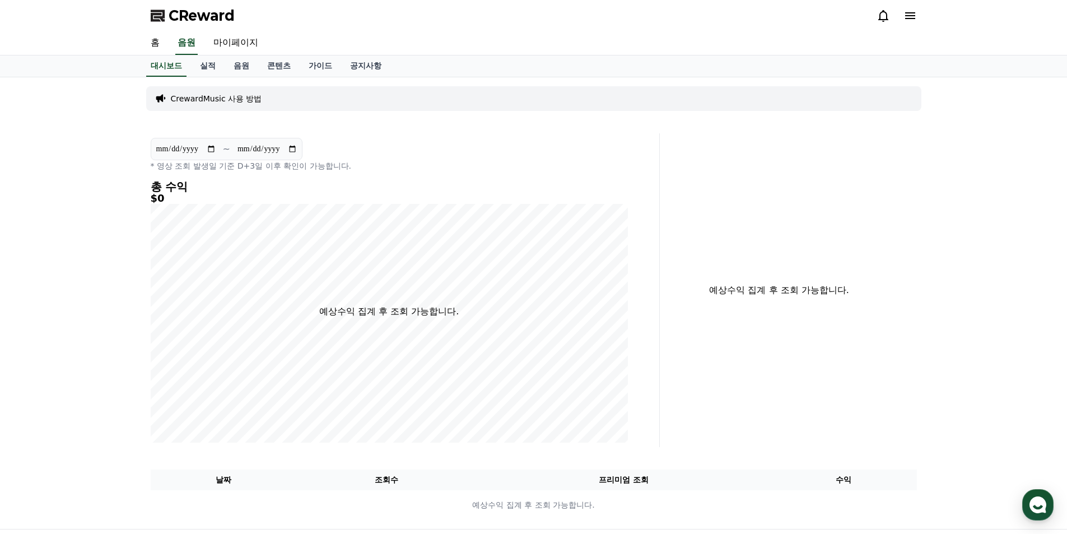
click at [907, 17] on icon at bounding box center [910, 15] width 13 height 13
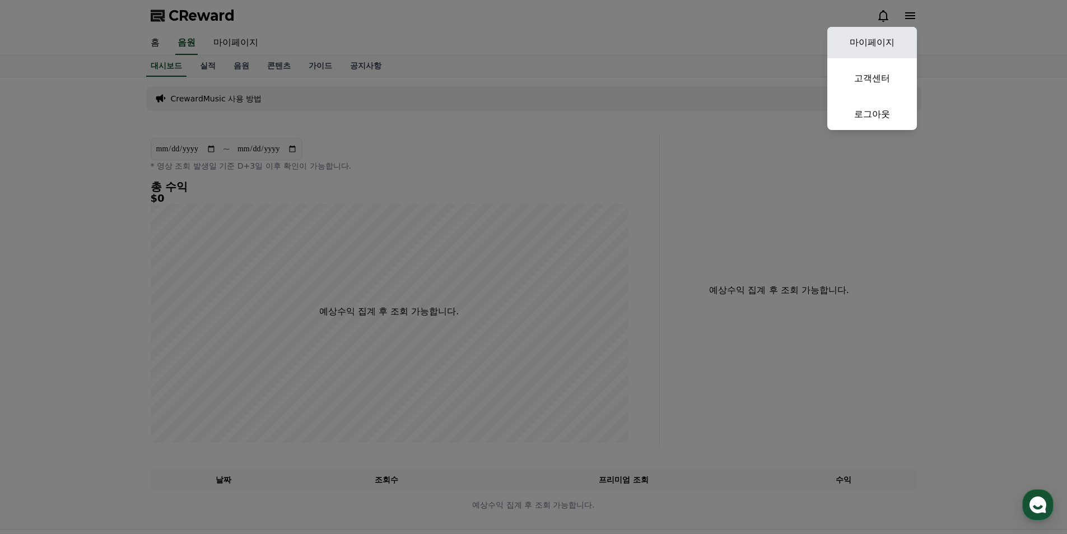
click at [886, 35] on link "마이페이지" at bounding box center [873, 42] width 90 height 31
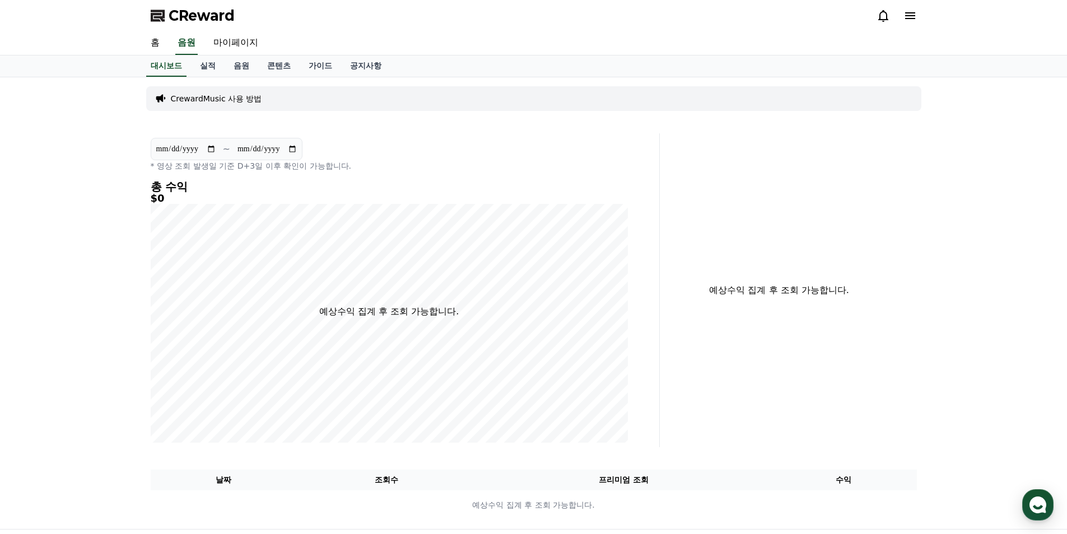
select select "**********"
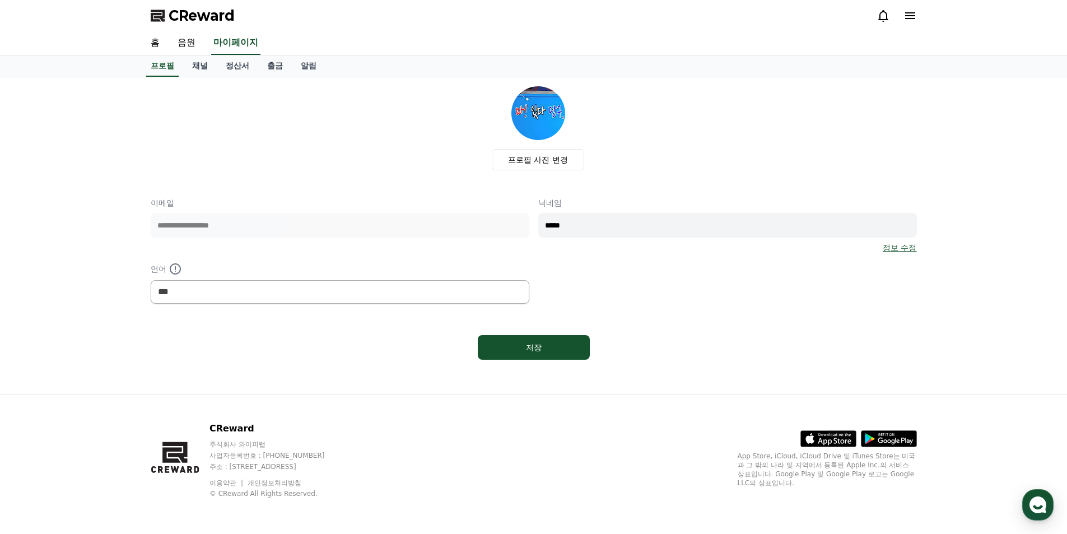
click at [193, 14] on span "CReward" at bounding box center [202, 16] width 66 height 18
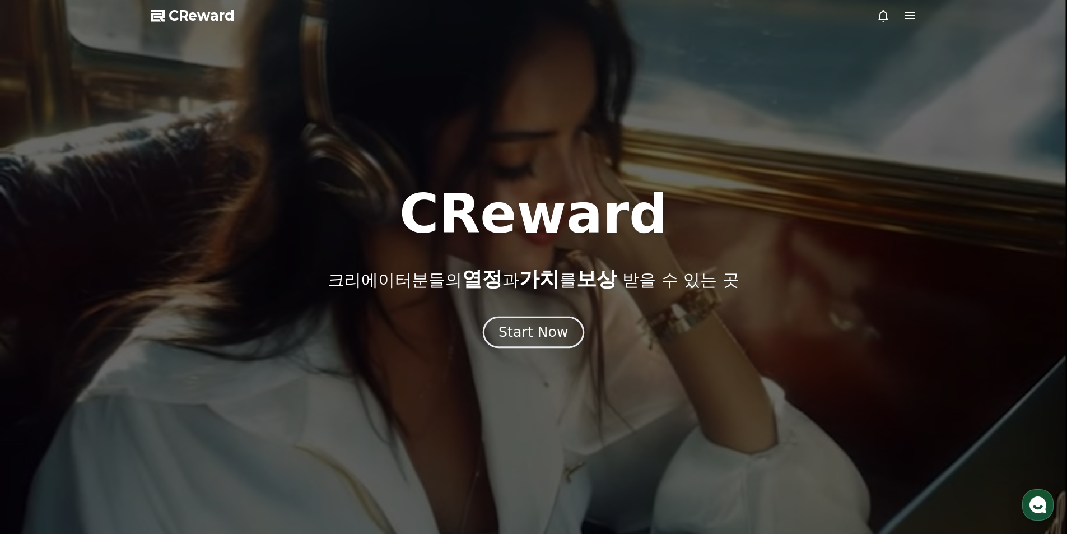
click at [524, 338] on div "Start Now" at bounding box center [533, 332] width 69 height 19
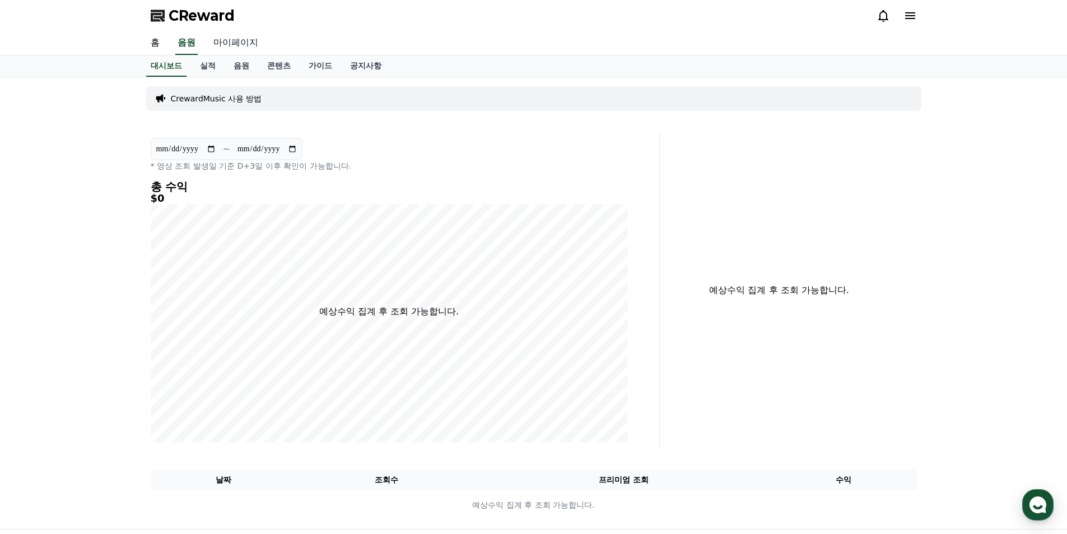
click at [233, 45] on link "마이페이지" at bounding box center [236, 43] width 63 height 24
select select "**********"
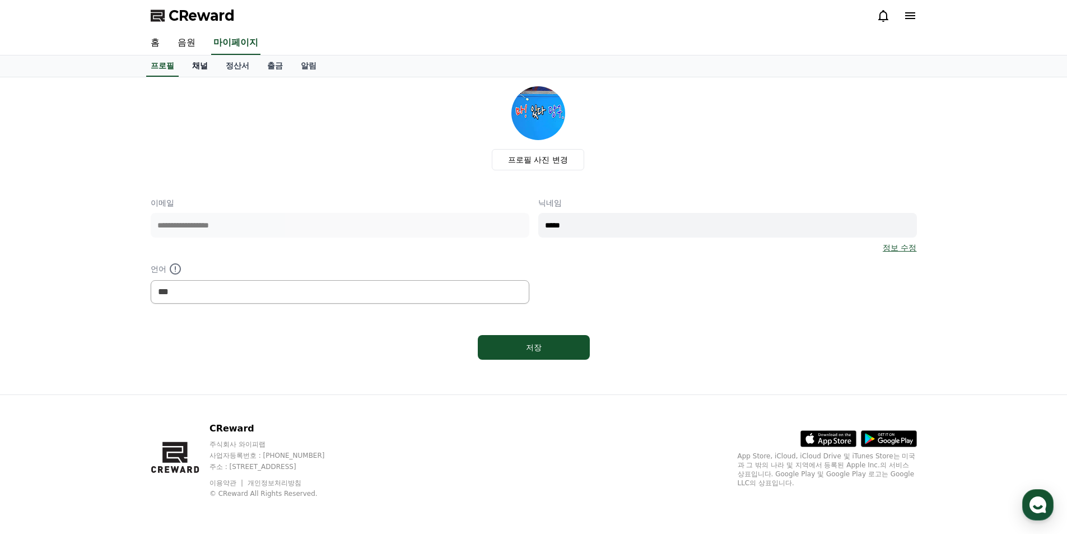
click at [194, 68] on link "채널" at bounding box center [200, 65] width 34 height 21
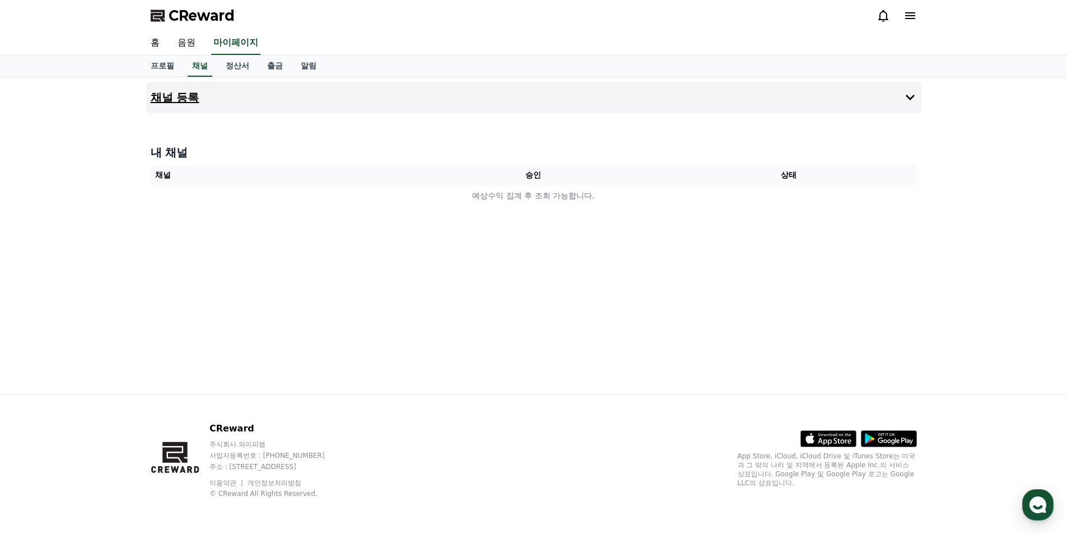
click at [909, 95] on icon at bounding box center [910, 97] width 13 height 13
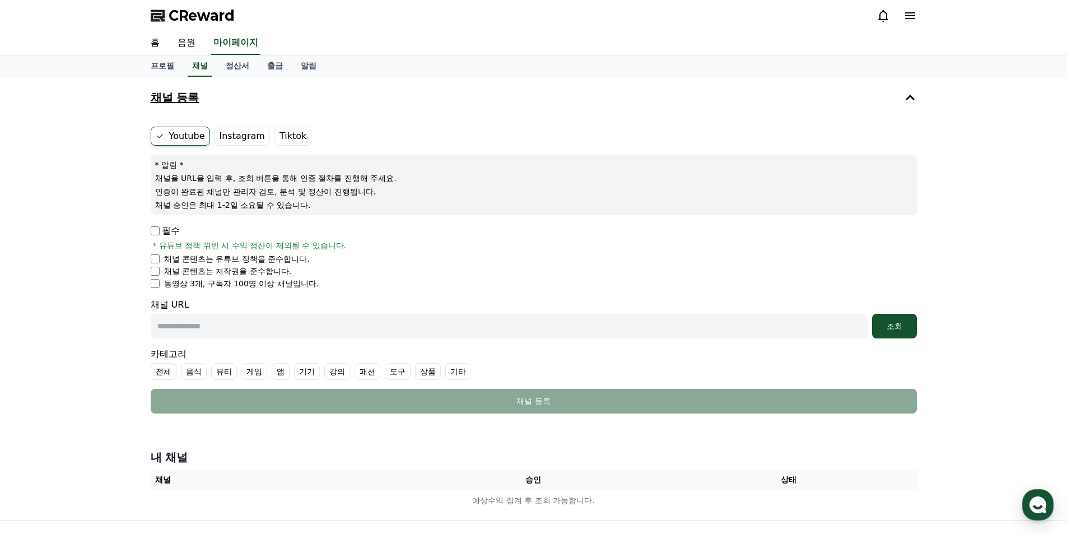
click at [284, 138] on label "Tiktok" at bounding box center [293, 136] width 37 height 19
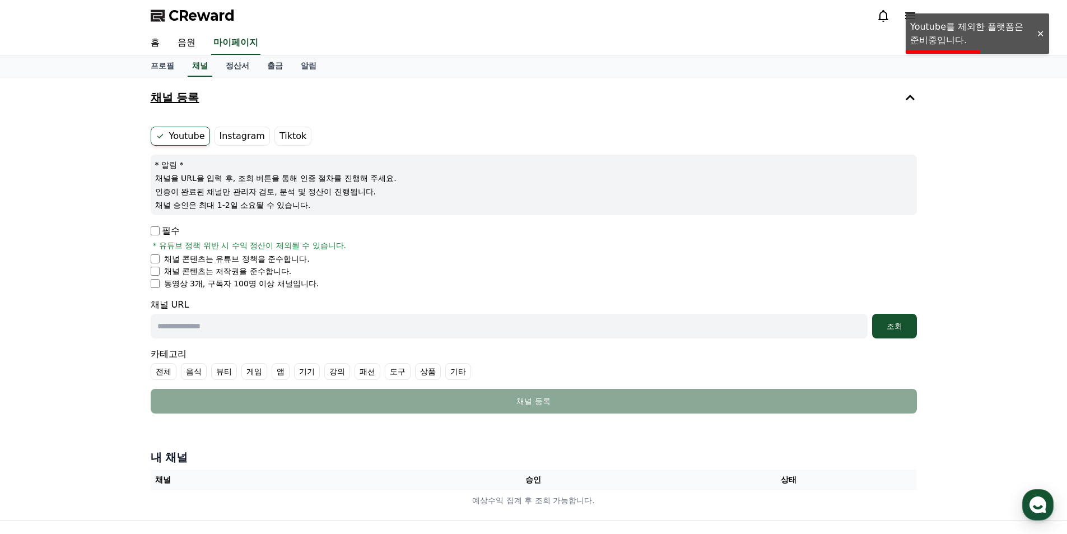
click at [1038, 35] on div at bounding box center [1041, 34] width 18 height 11
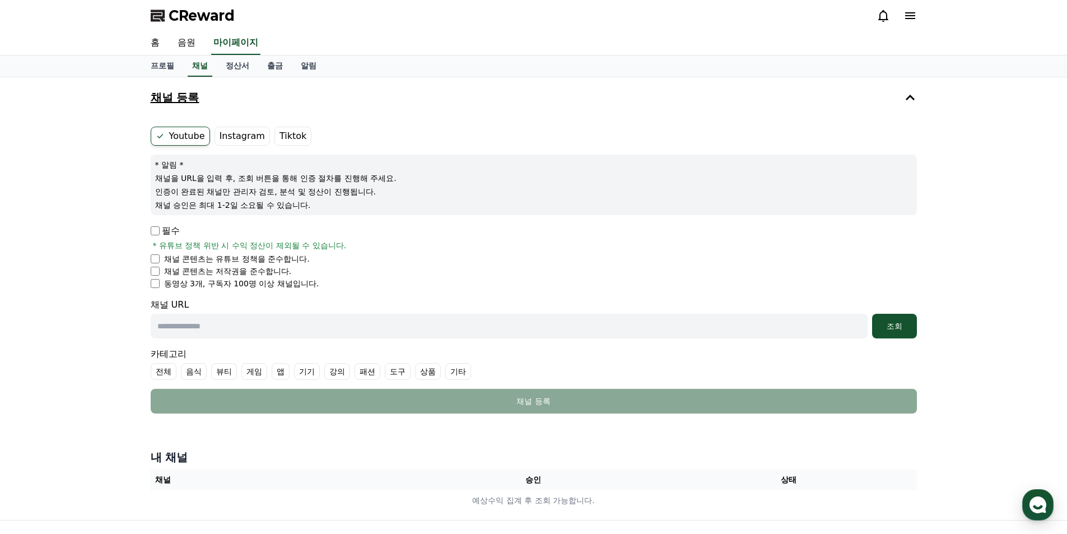
click at [276, 137] on label "Tiktok" at bounding box center [293, 136] width 37 height 19
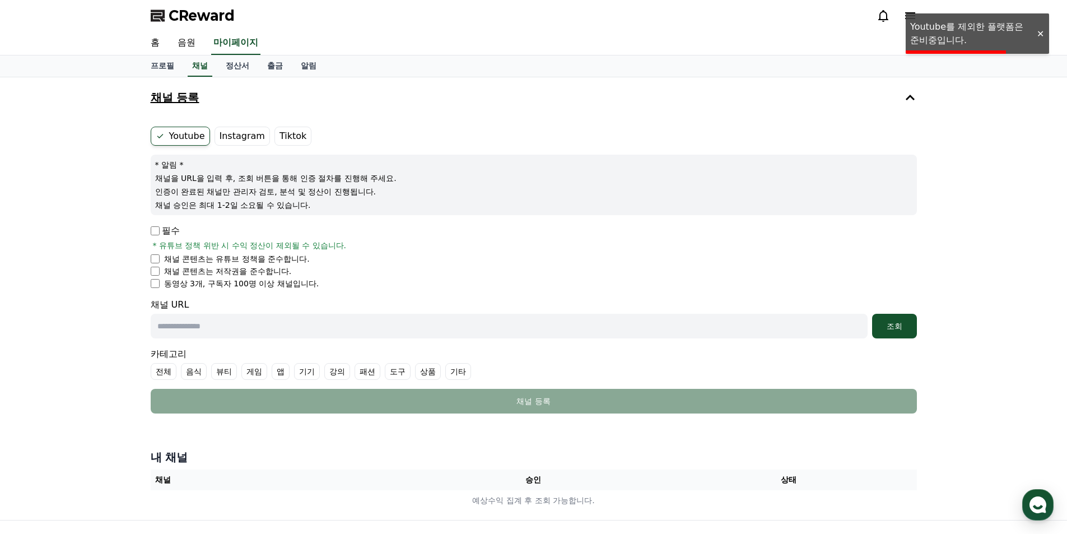
click at [1042, 35] on div at bounding box center [1041, 34] width 18 height 11
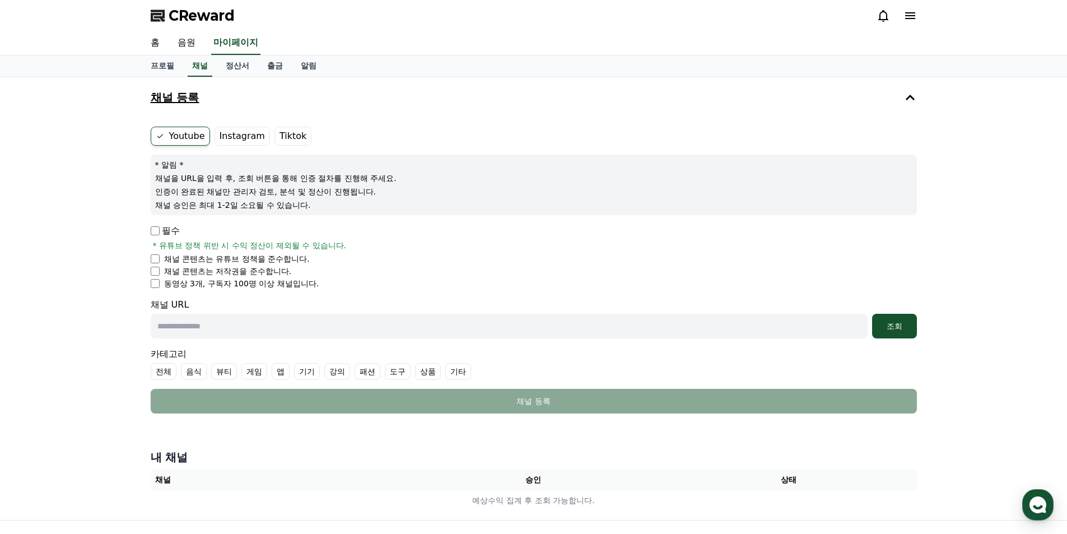
click at [282, 136] on label "Tiktok" at bounding box center [293, 136] width 37 height 19
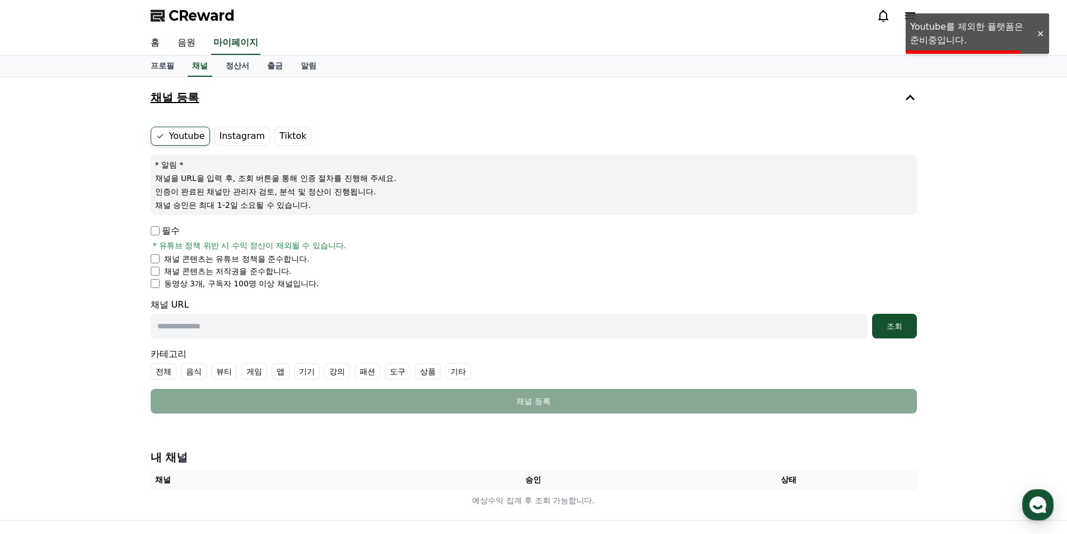
click at [1038, 34] on div at bounding box center [1041, 34] width 18 height 11
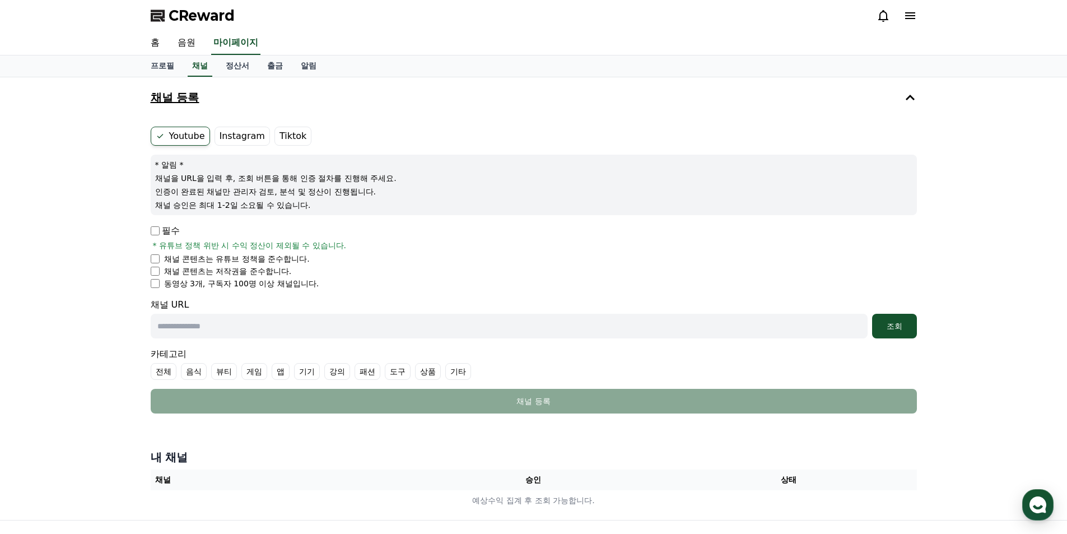
click at [231, 137] on label "Instagram" at bounding box center [242, 136] width 55 height 19
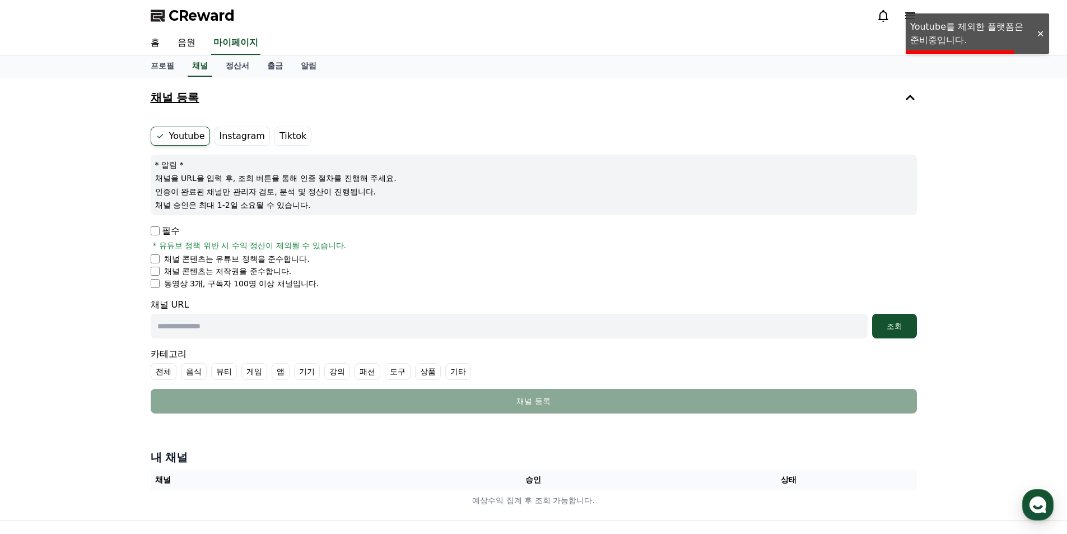
click at [1040, 34] on div at bounding box center [1041, 34] width 18 height 11
